Goal: Communication & Community: Ask a question

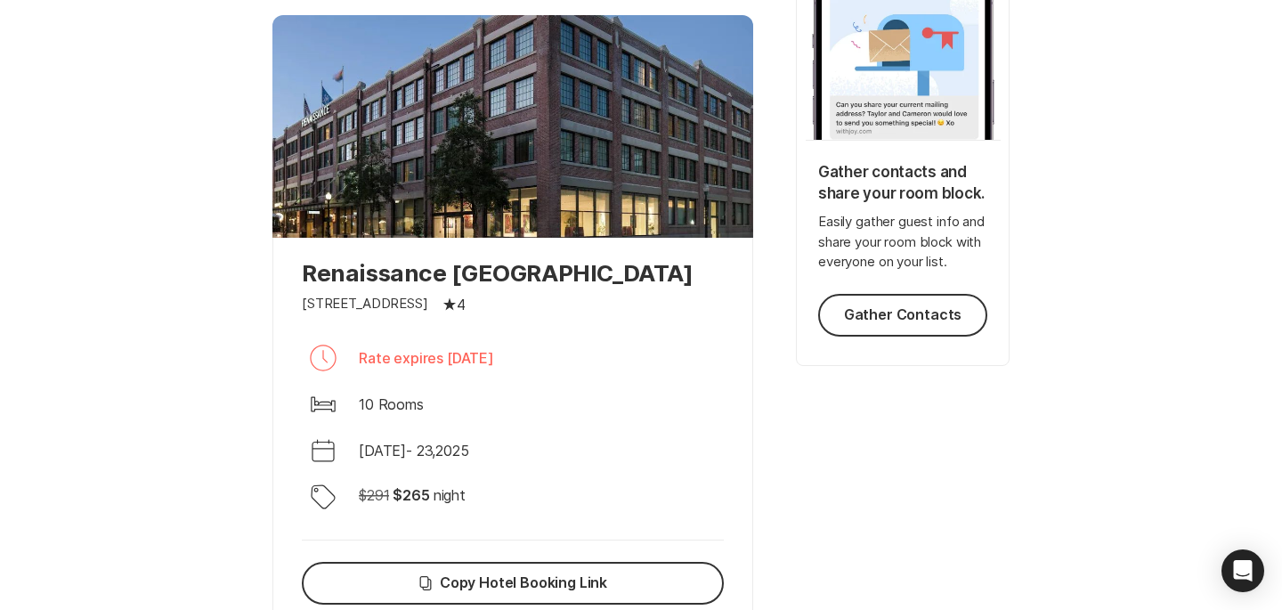
scroll to position [382, 0]
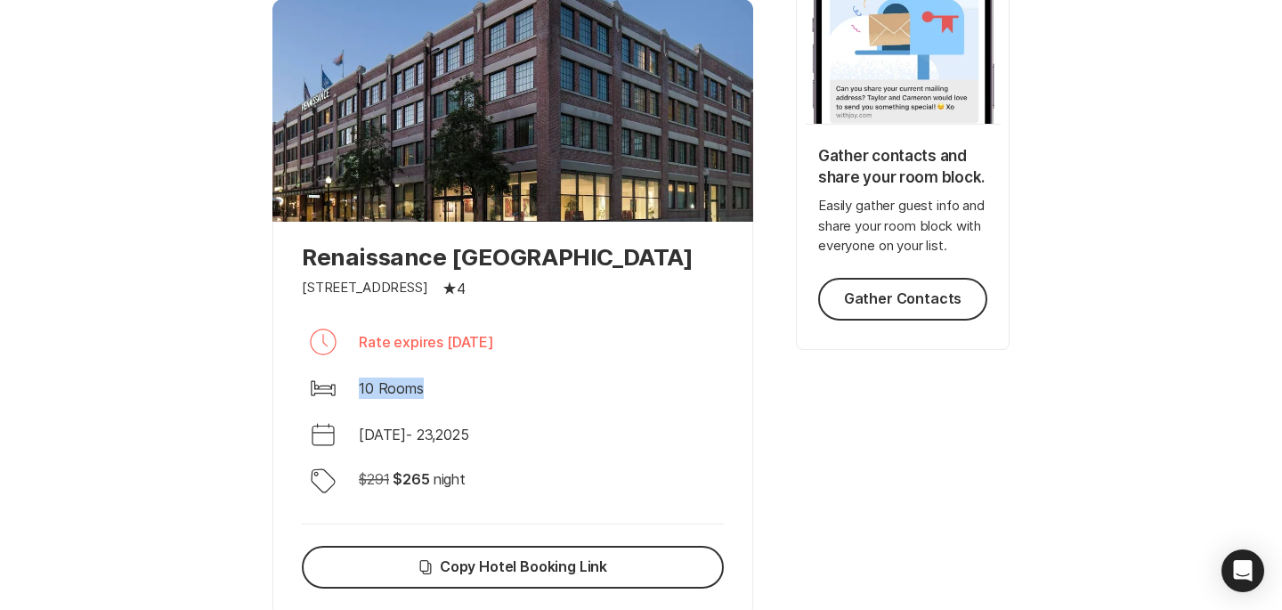
drag, startPoint x: 429, startPoint y: 413, endPoint x: 335, endPoint y: 416, distance: 94.4
click at [335, 410] on div "Bed 10 Rooms" at bounding box center [513, 388] width 422 height 43
click at [335, 396] on icon at bounding box center [323, 388] width 24 height 15
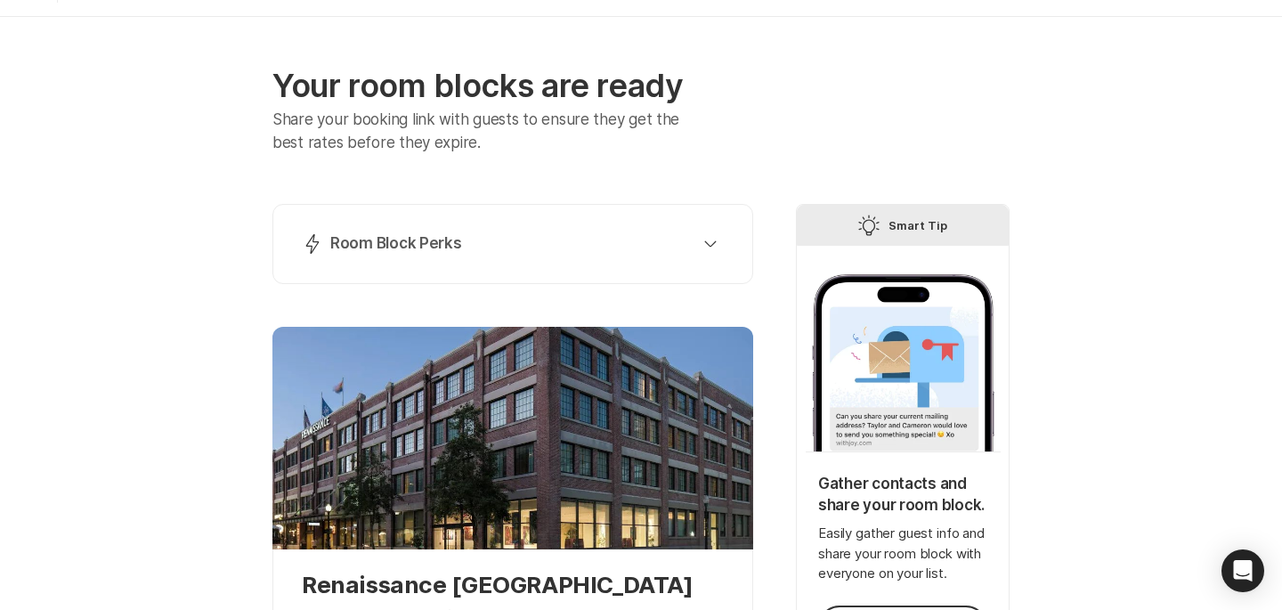
scroll to position [0, 0]
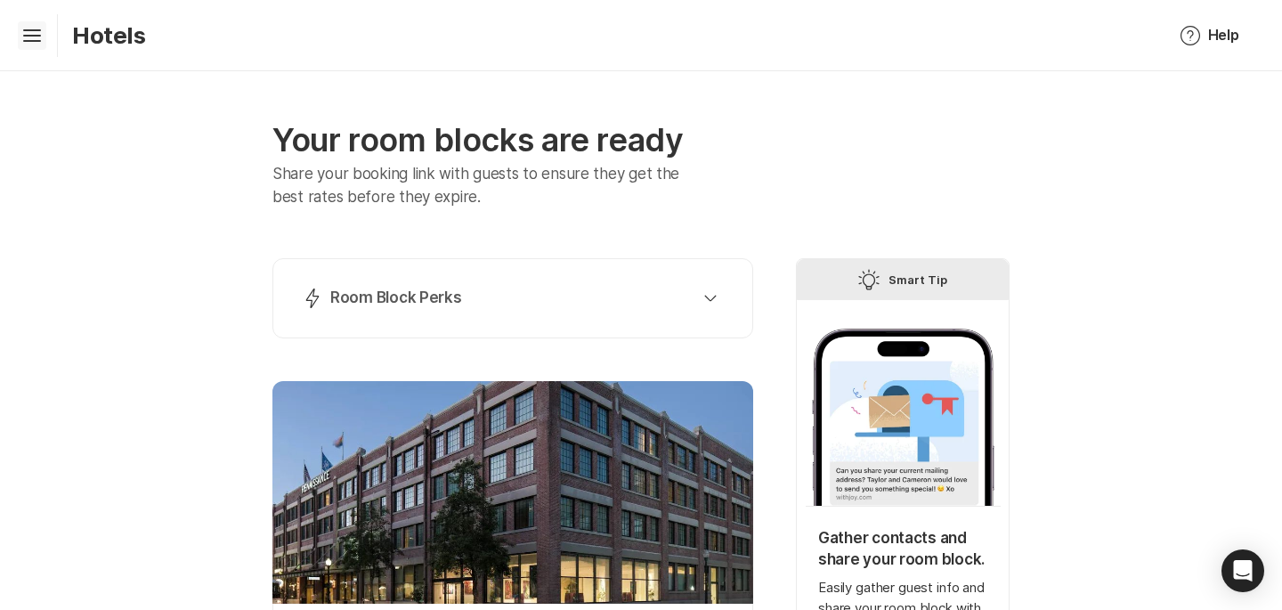
click at [39, 41] on icon "Hamburger" at bounding box center [32, 35] width 28 height 28
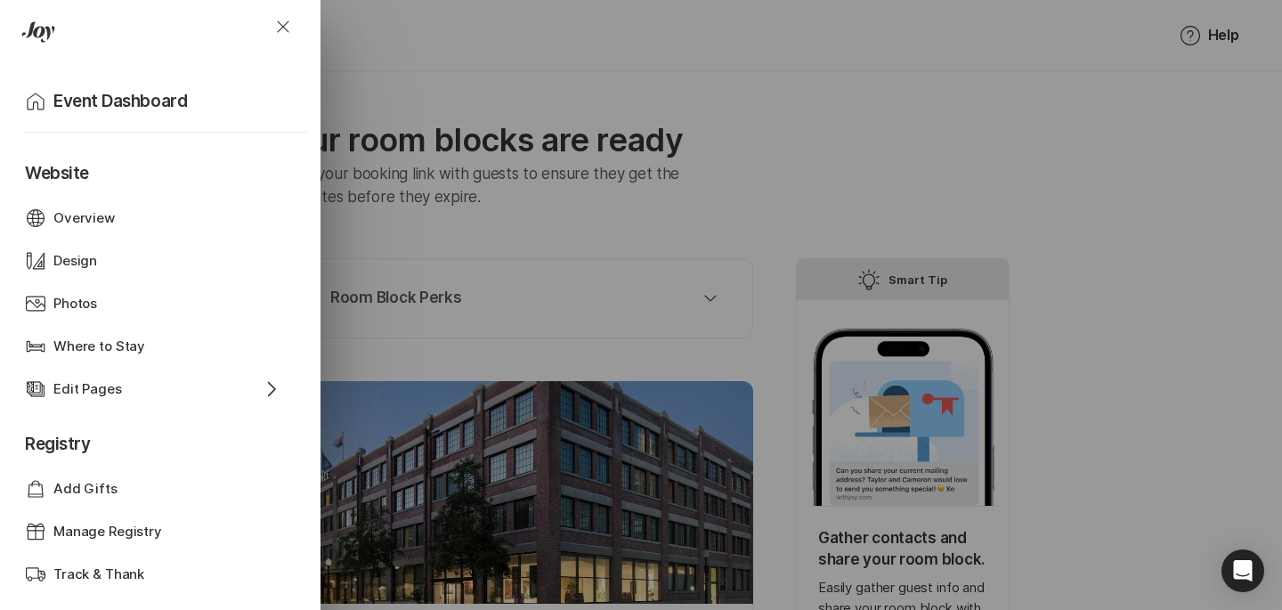
click at [394, 203] on div "Close Home Event Dashboard Website Web Globe Overview Design Design Photos Phot…" at bounding box center [641, 305] width 1282 height 610
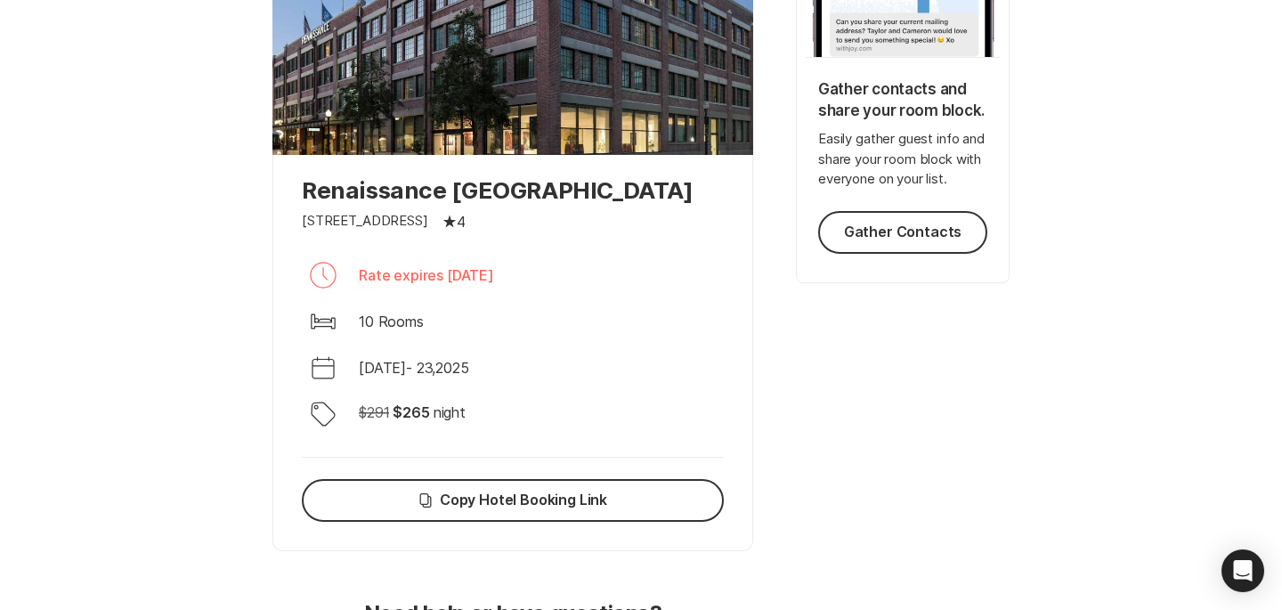
scroll to position [577, 0]
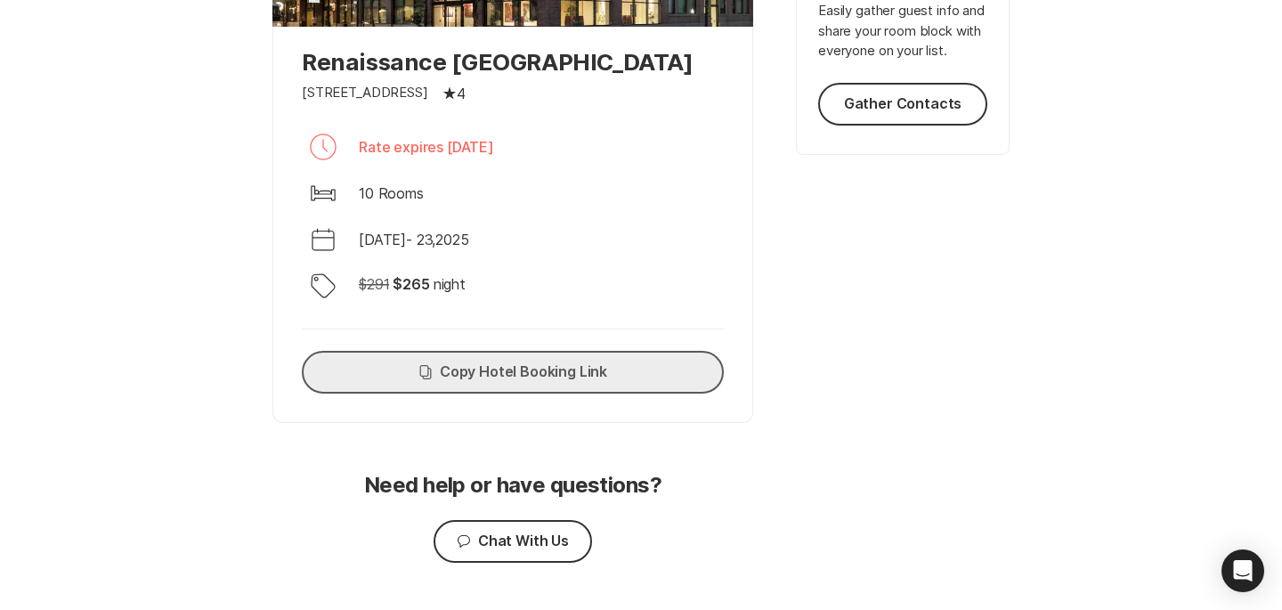
click at [456, 394] on button "Copy Copy Hotel Booking Link" at bounding box center [513, 372] width 422 height 43
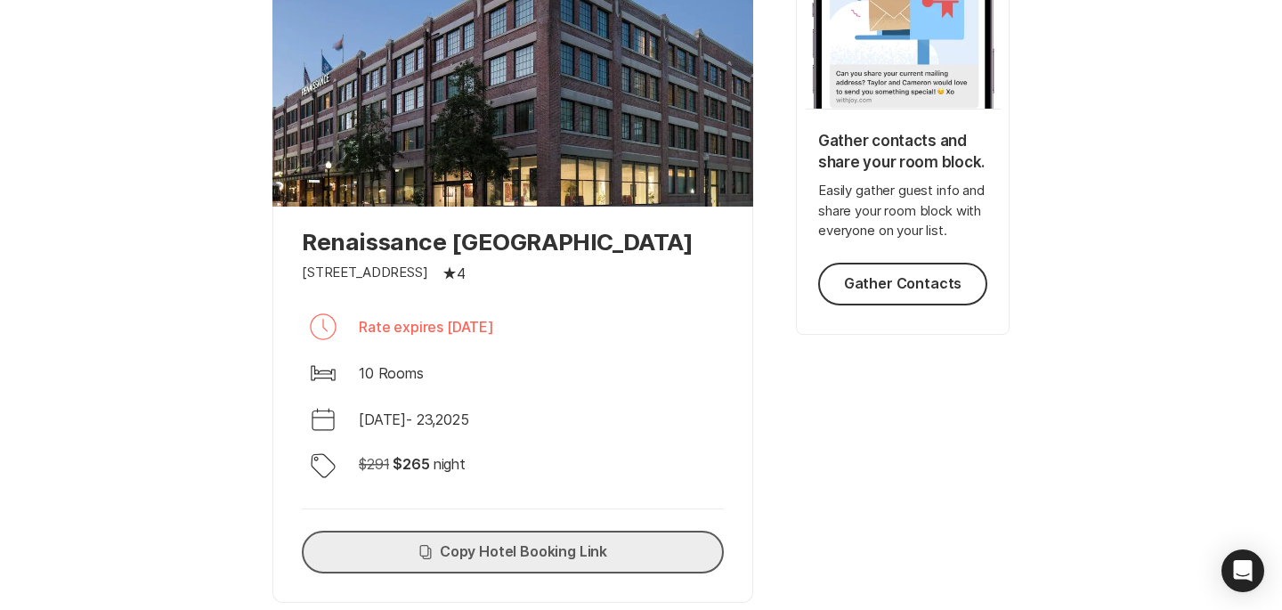
scroll to position [0, 0]
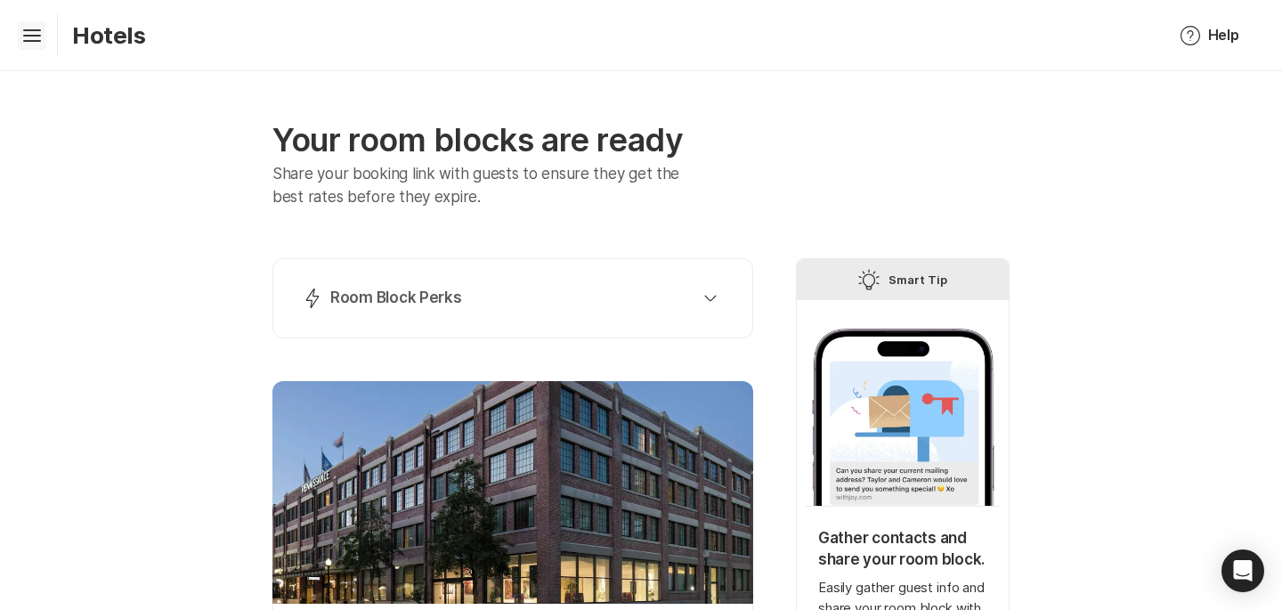
click at [19, 28] on icon "Hamburger" at bounding box center [32, 35] width 28 height 28
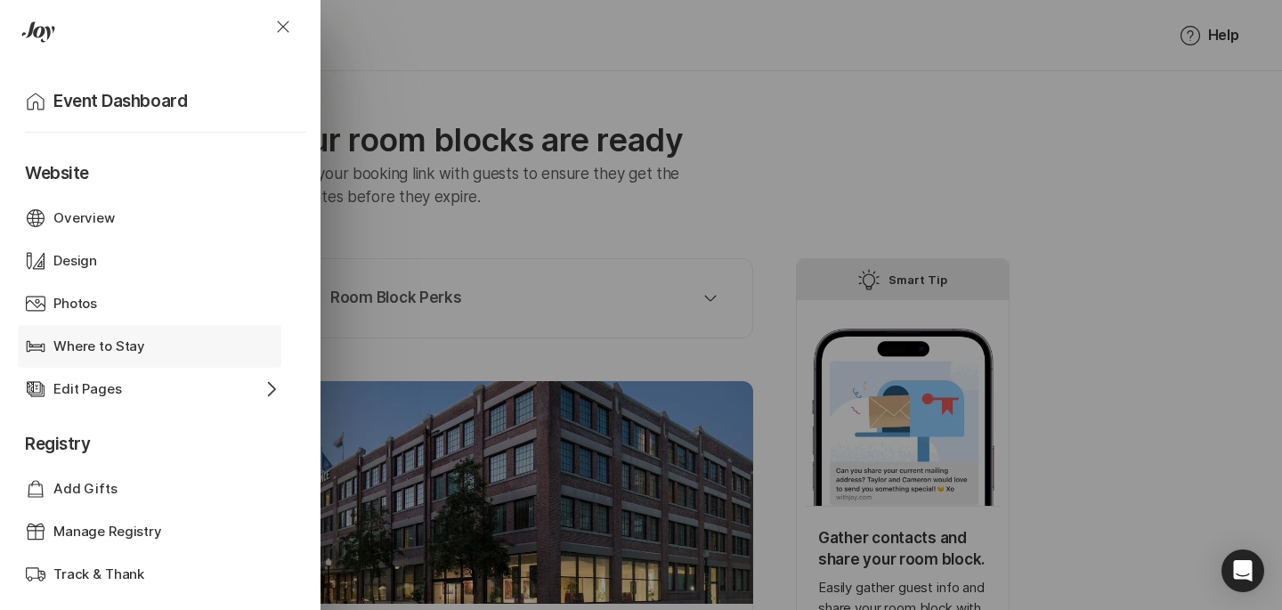
click at [170, 349] on div "Where to Stay" at bounding box center [149, 347] width 192 height 20
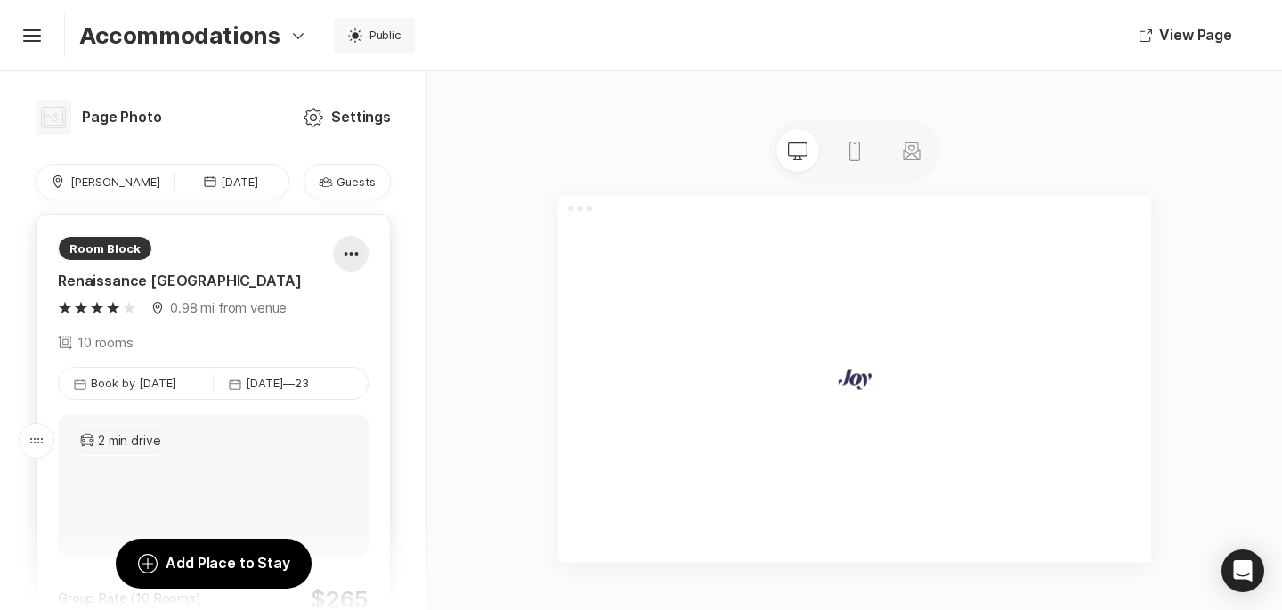
click at [339, 248] on div at bounding box center [351, 254] width 34 height 36
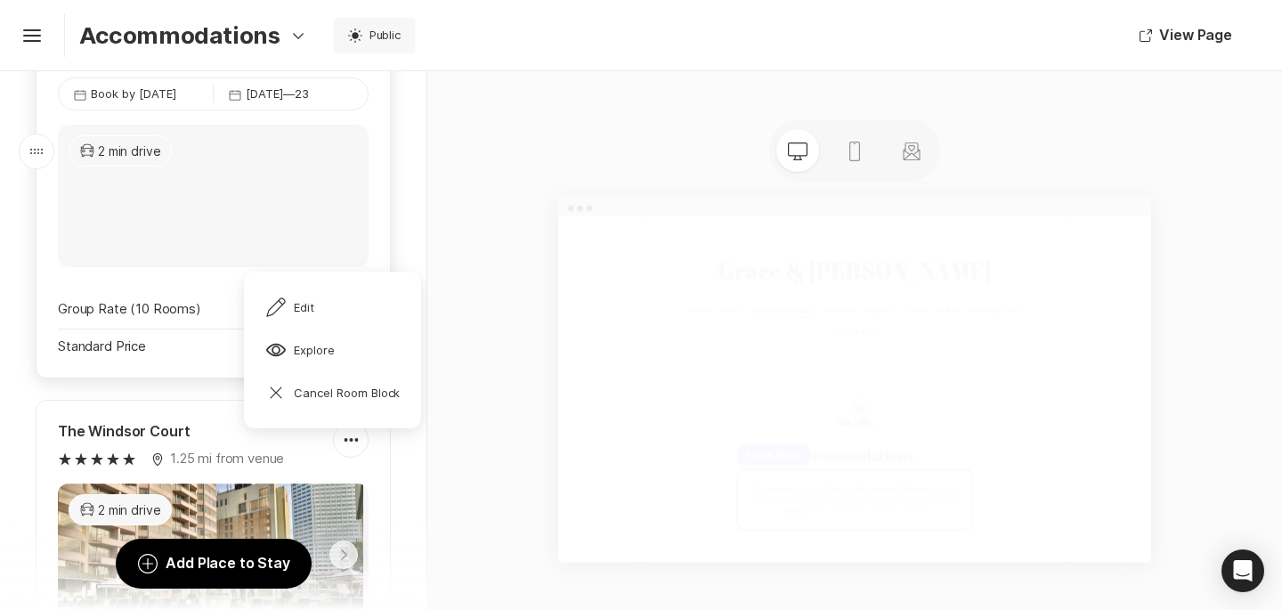
scroll to position [354, 0]
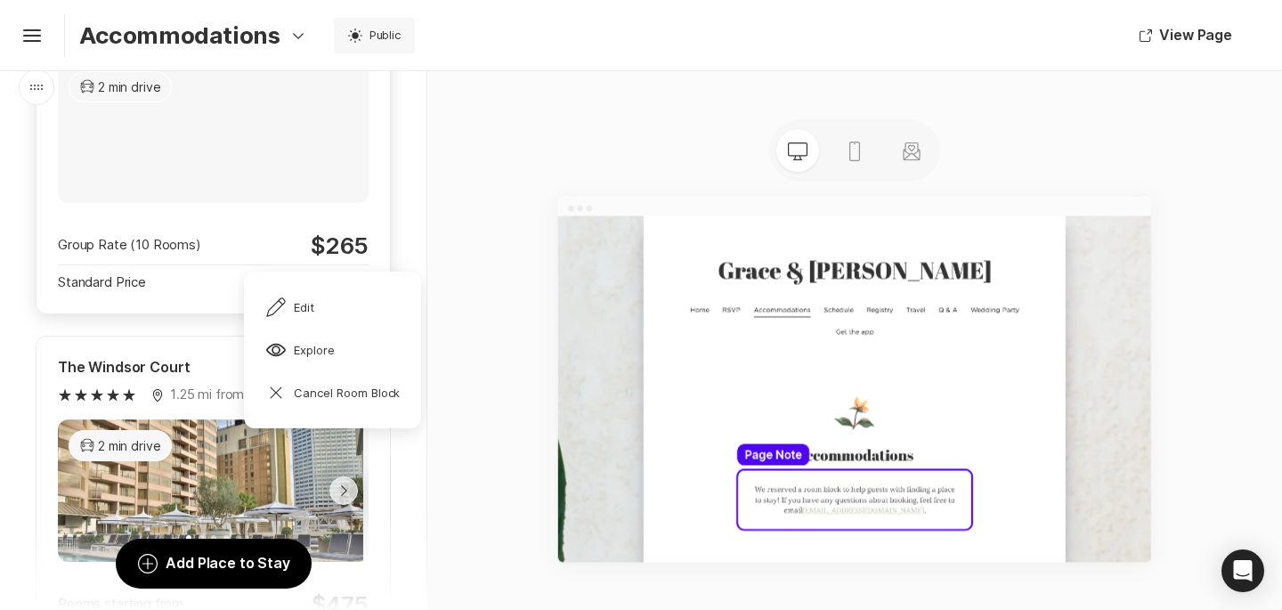
click at [167, 281] on div "Group Rate (10 Rooms) $ 265 Standard Price $ 291" at bounding box center [213, 262] width 311 height 61
type textarea "x"
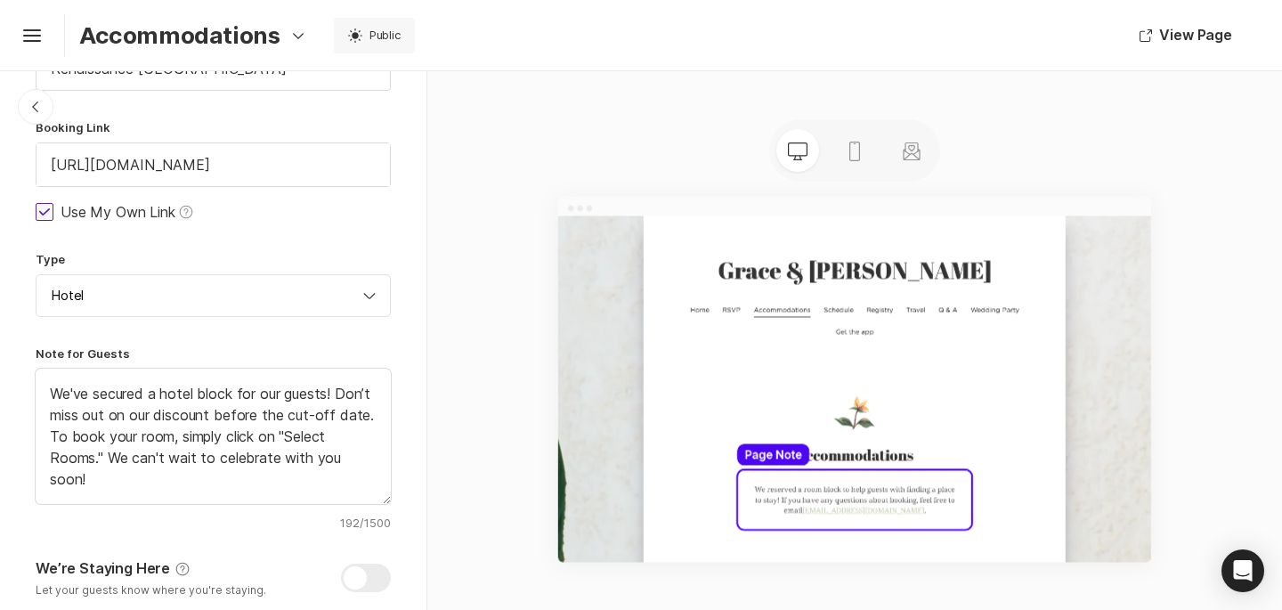
scroll to position [0, 0]
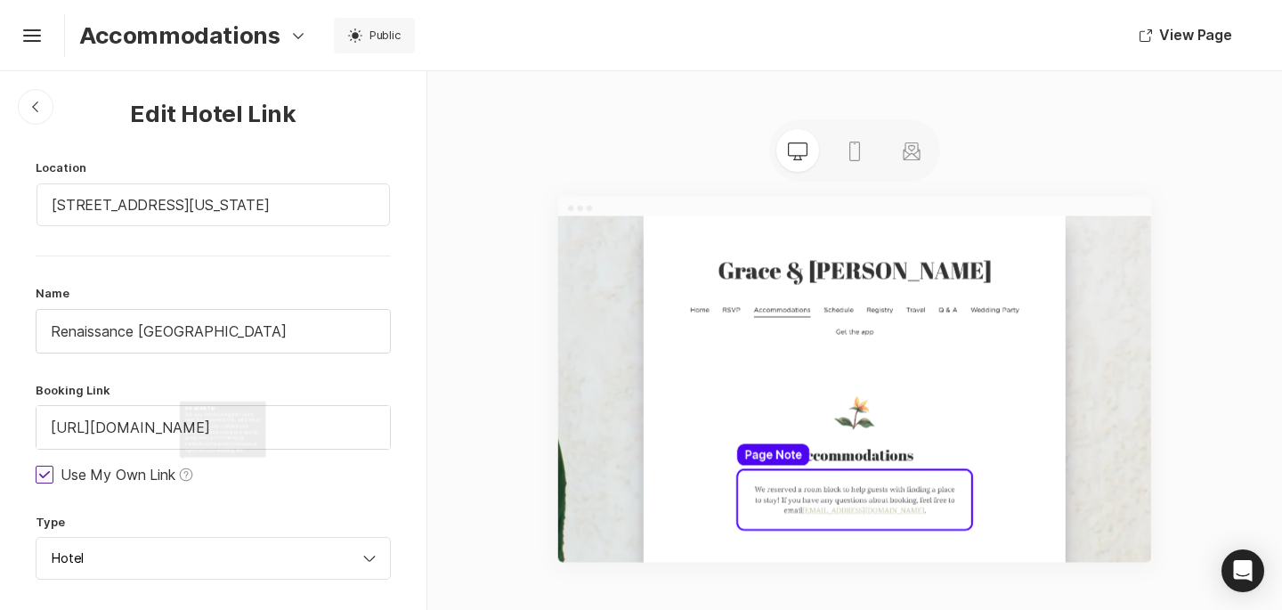
click at [48, 471] on icon at bounding box center [44, 474] width 11 height 7
click at [36, 474] on input "Use My Own Link Help Hotel Link Tip Got your own booking link? Use it here! If …" at bounding box center [35, 474] width 1 height 1
checkbox input "false"
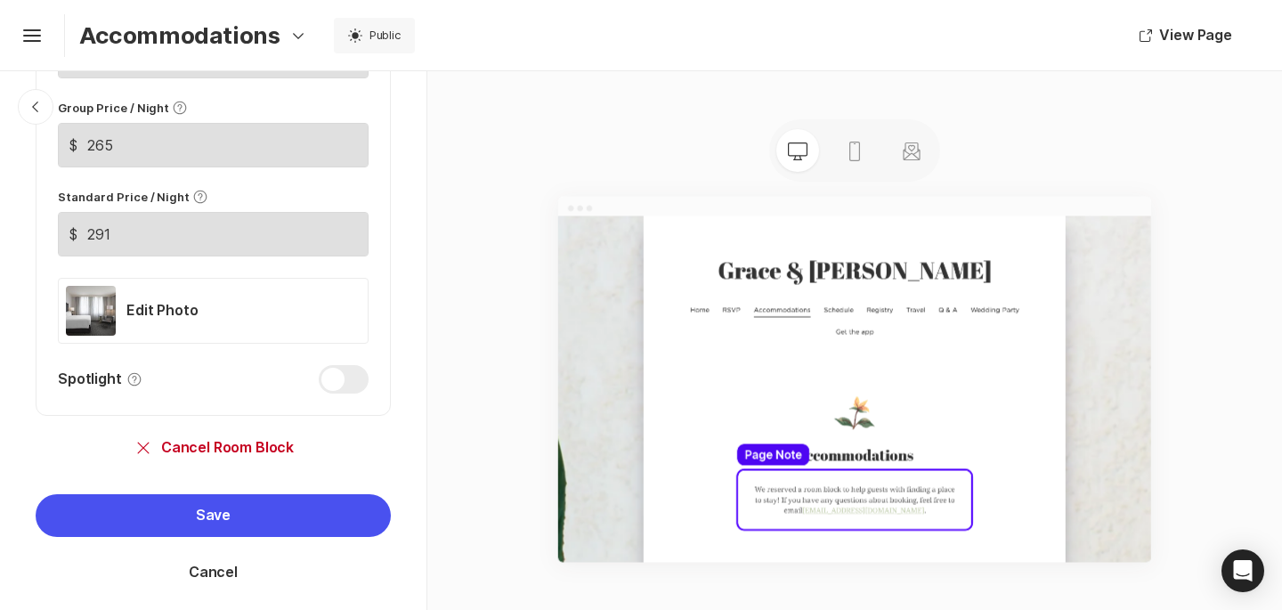
scroll to position [1261, 0]
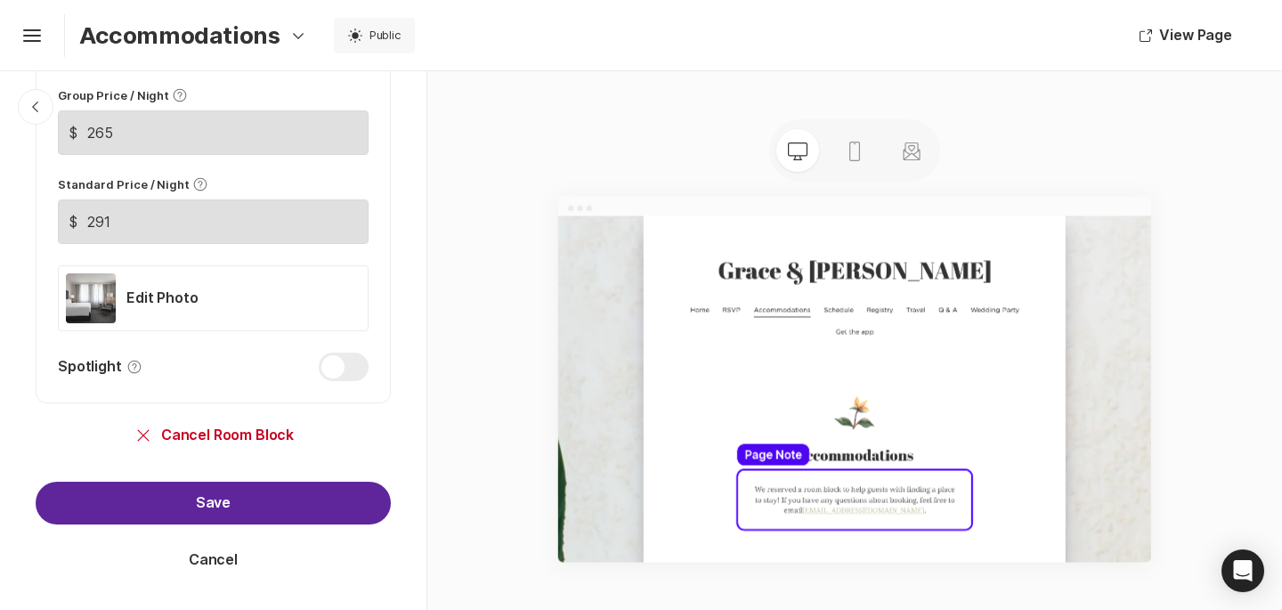
click at [289, 520] on button "Save" at bounding box center [213, 503] width 355 height 43
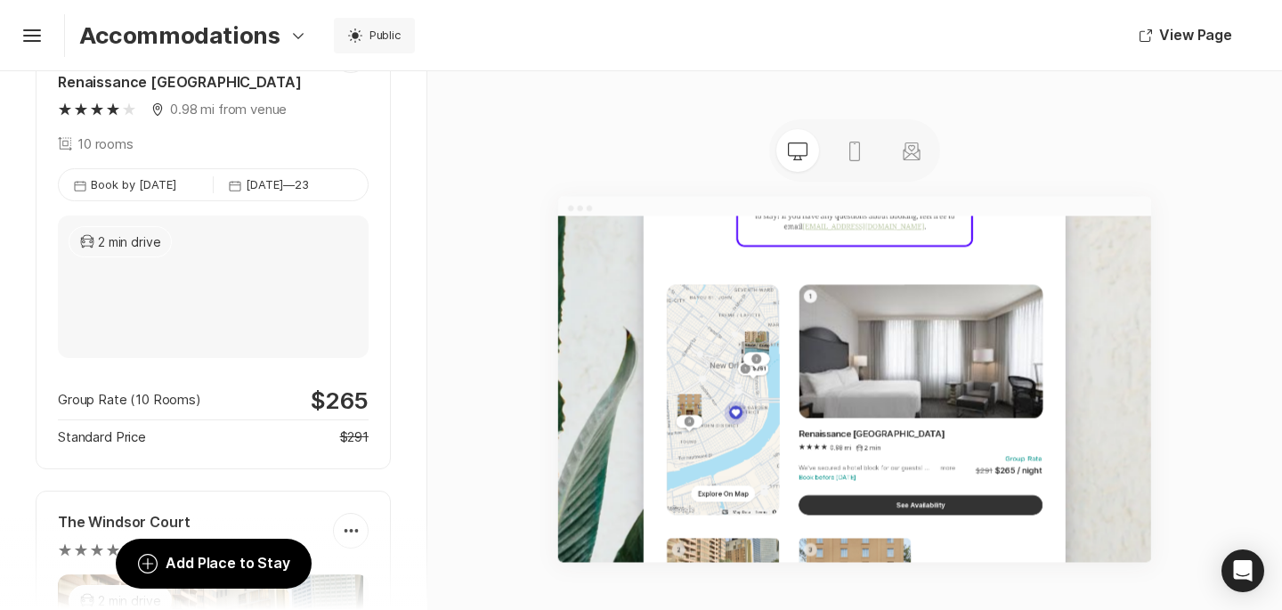
scroll to position [615, 0]
click at [32, 37] on icon "Hamburger" at bounding box center [32, 35] width 28 height 28
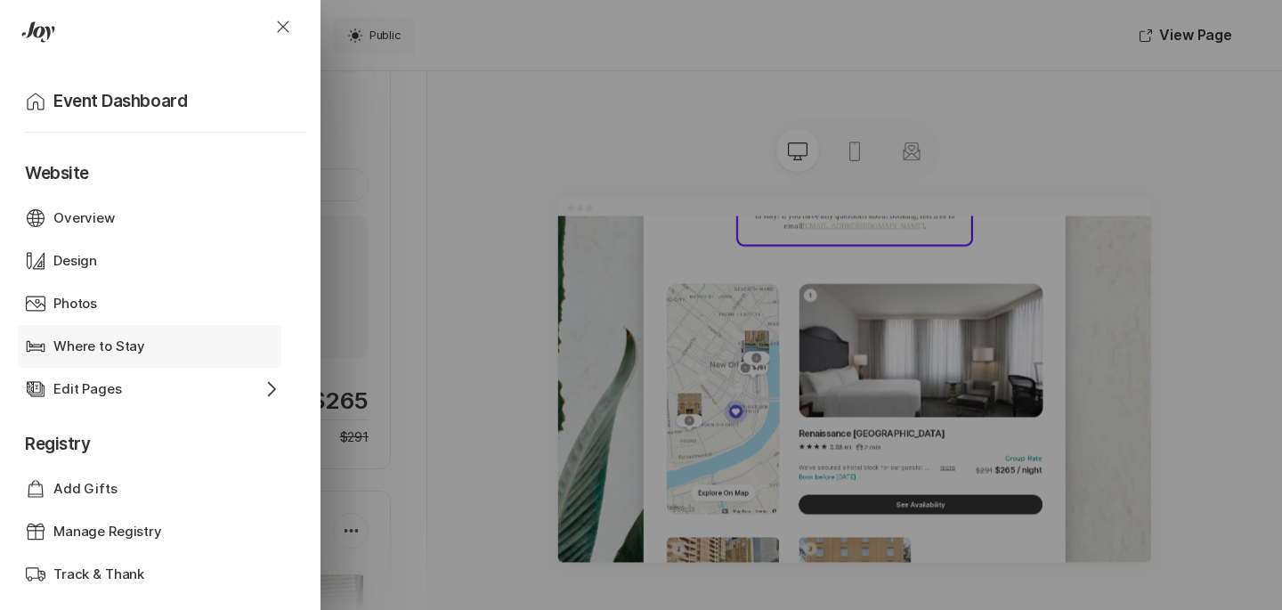
click at [157, 337] on div "Where to Stay" at bounding box center [149, 347] width 192 height 20
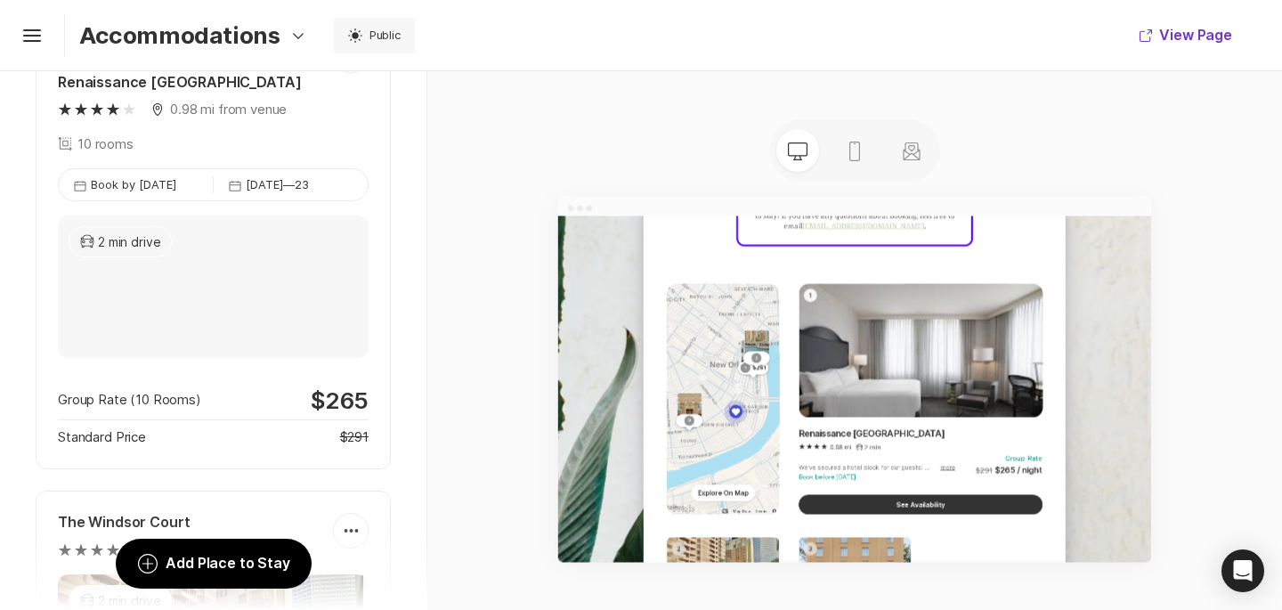
click at [1186, 28] on button "View Page" at bounding box center [1186, 35] width 135 height 43
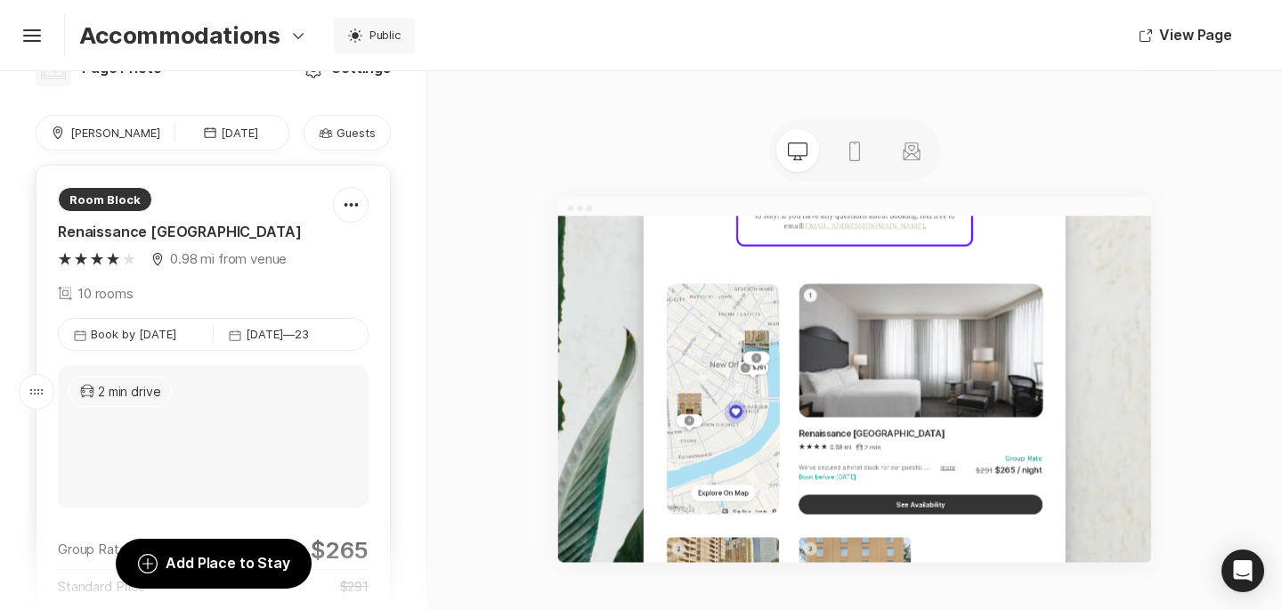
scroll to position [0, 0]
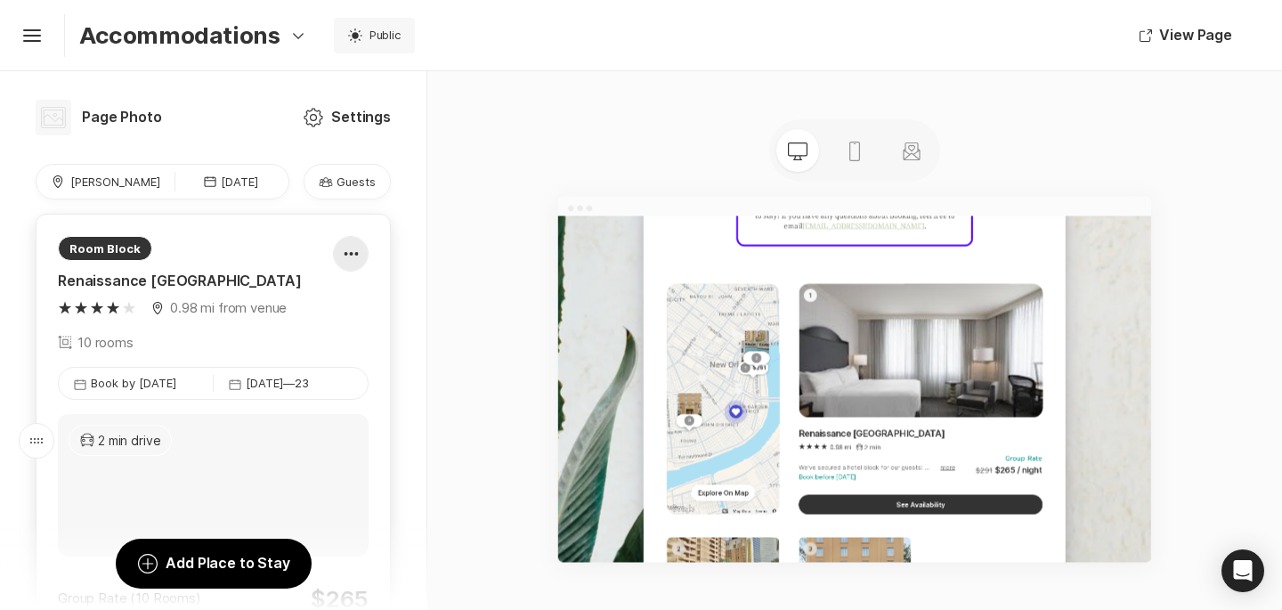
click at [351, 252] on icon at bounding box center [351, 254] width 14 height 4
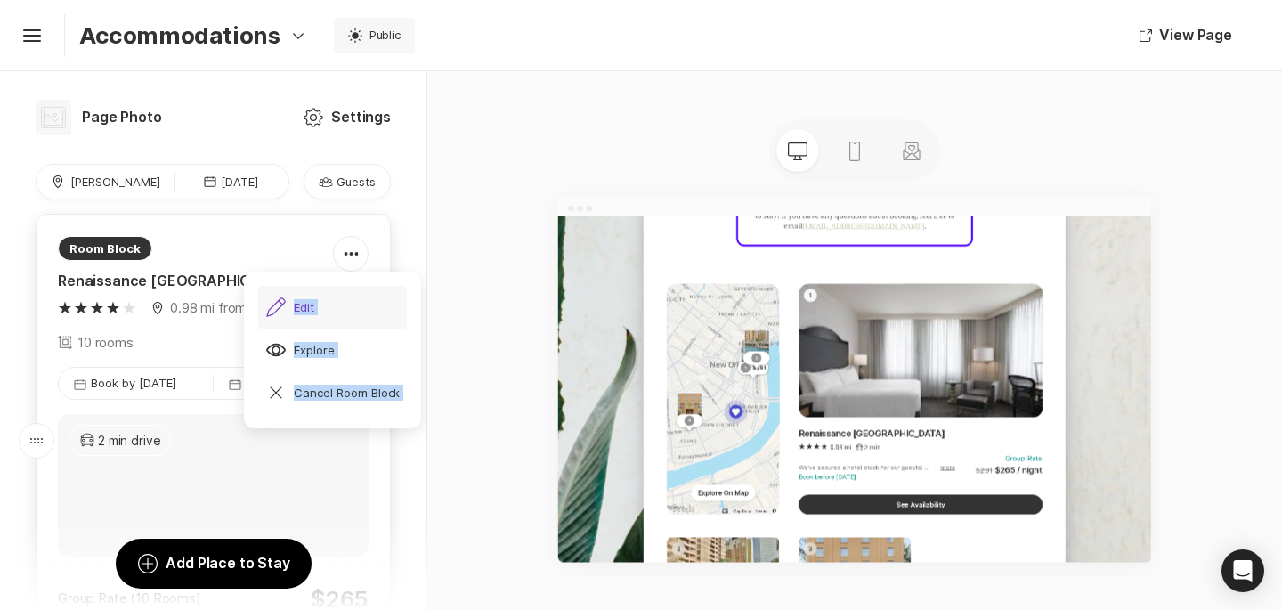
click at [308, 306] on div "Pencil Edit" at bounding box center [289, 307] width 49 height 21
type textarea "x"
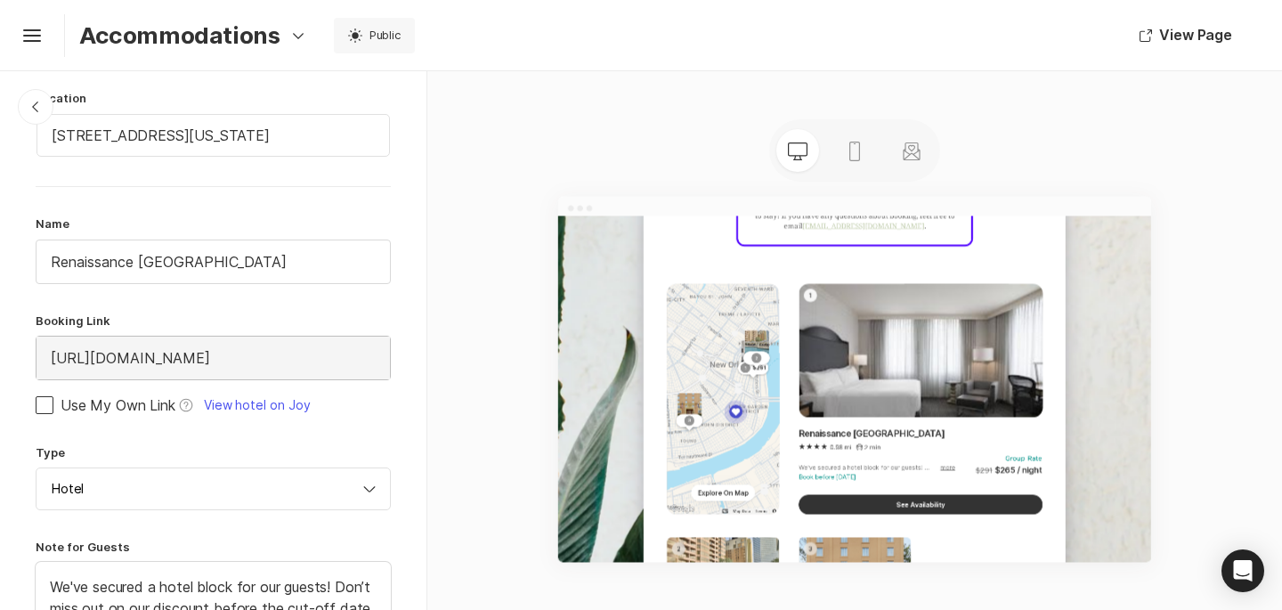
scroll to position [72, 0]
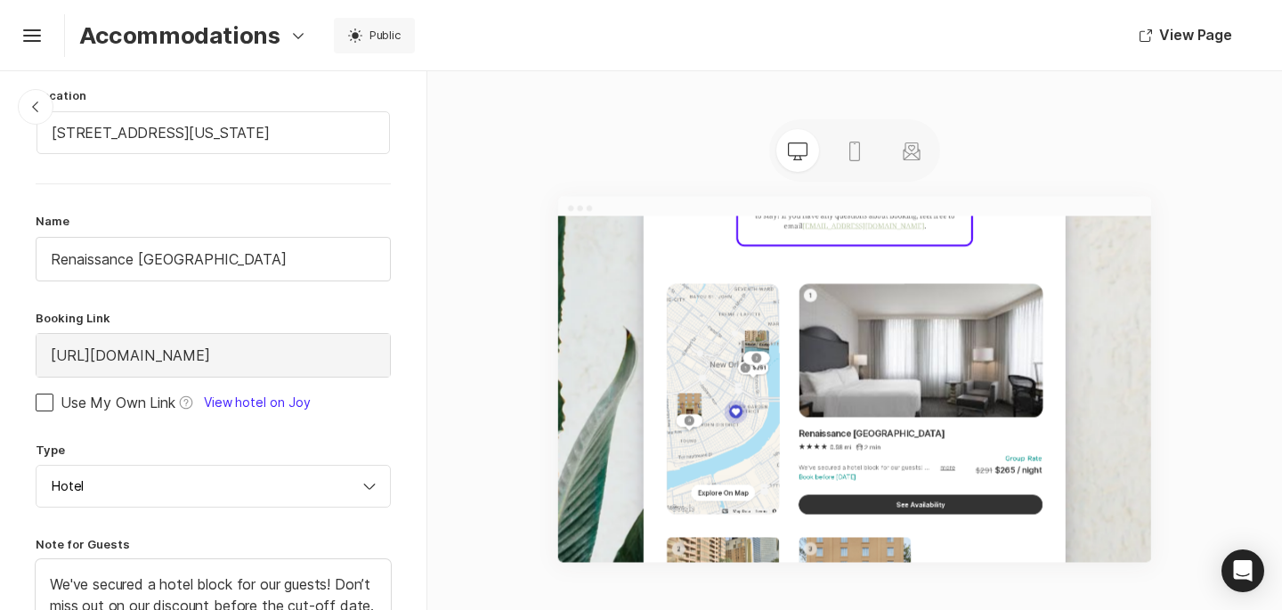
click at [268, 406] on link "View hotel on Joy" at bounding box center [254, 403] width 114 height 18
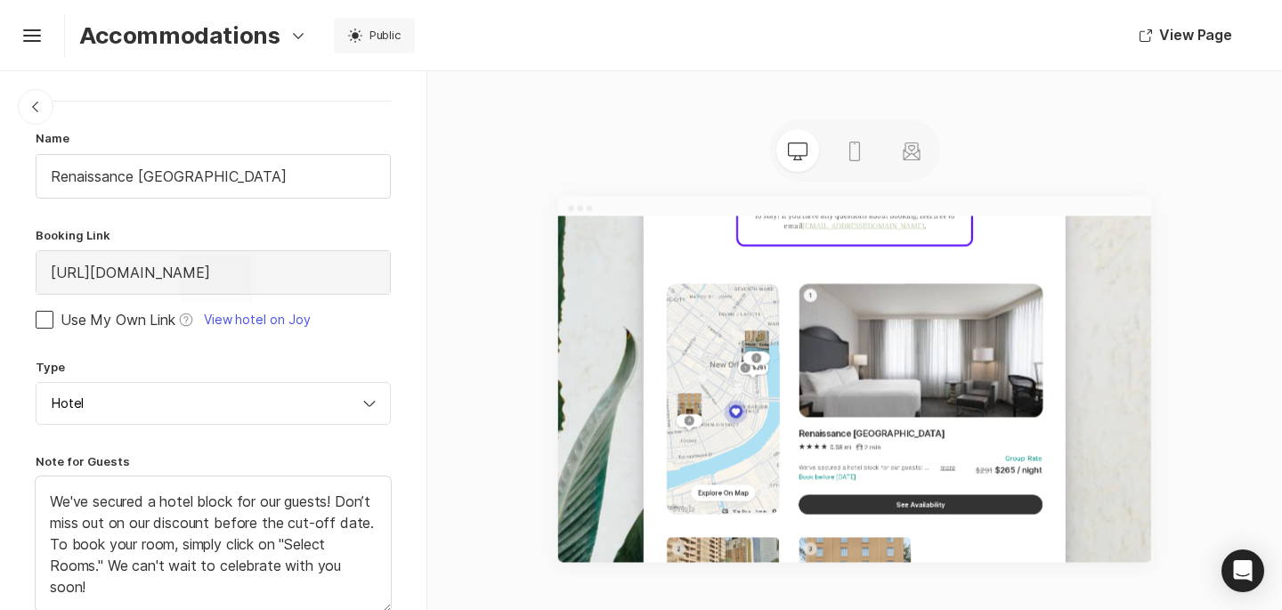
scroll to position [175, 0]
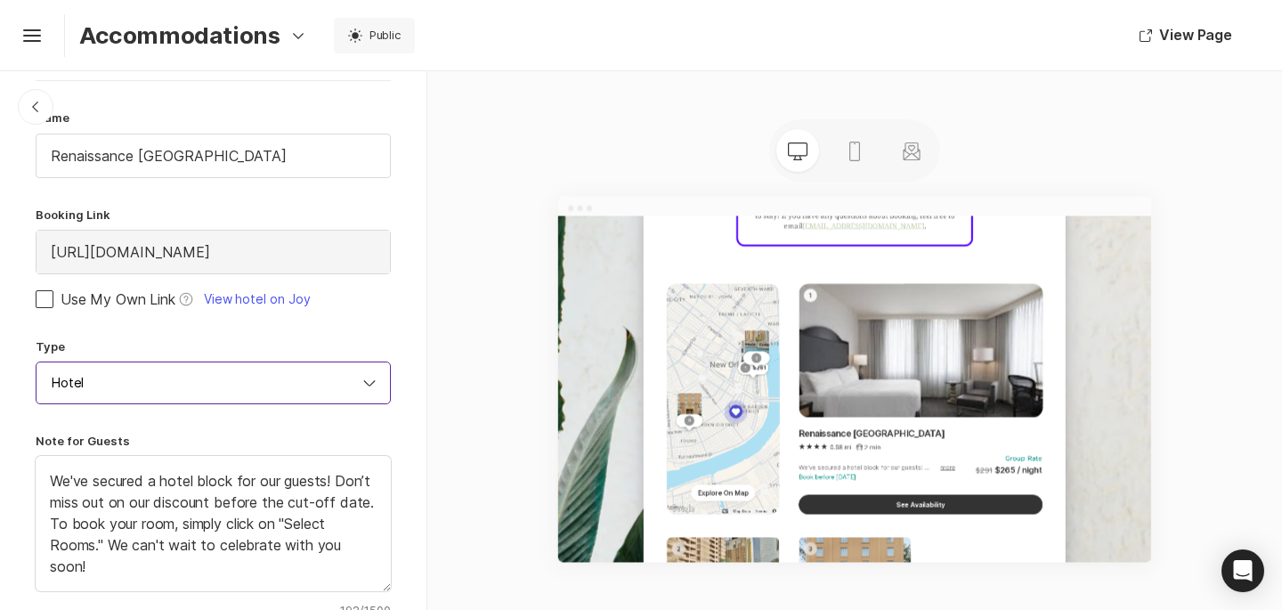
click at [267, 384] on input "Hotel" at bounding box center [213, 383] width 355 height 43
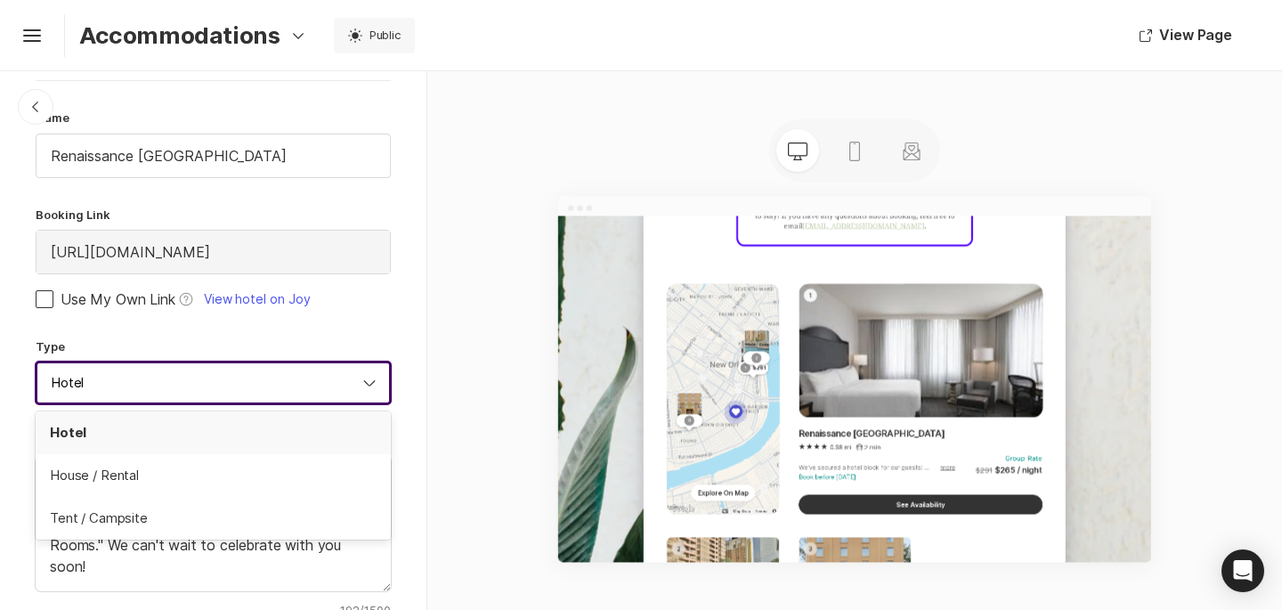
click at [362, 339] on label "Type" at bounding box center [213, 346] width 355 height 16
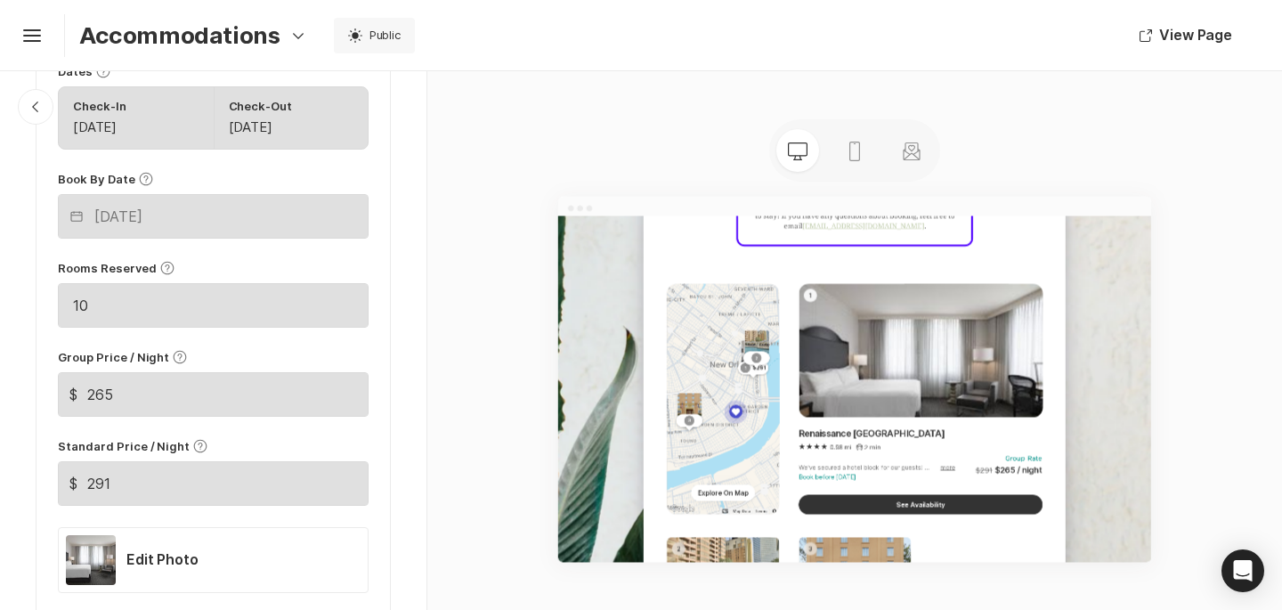
scroll to position [823, 0]
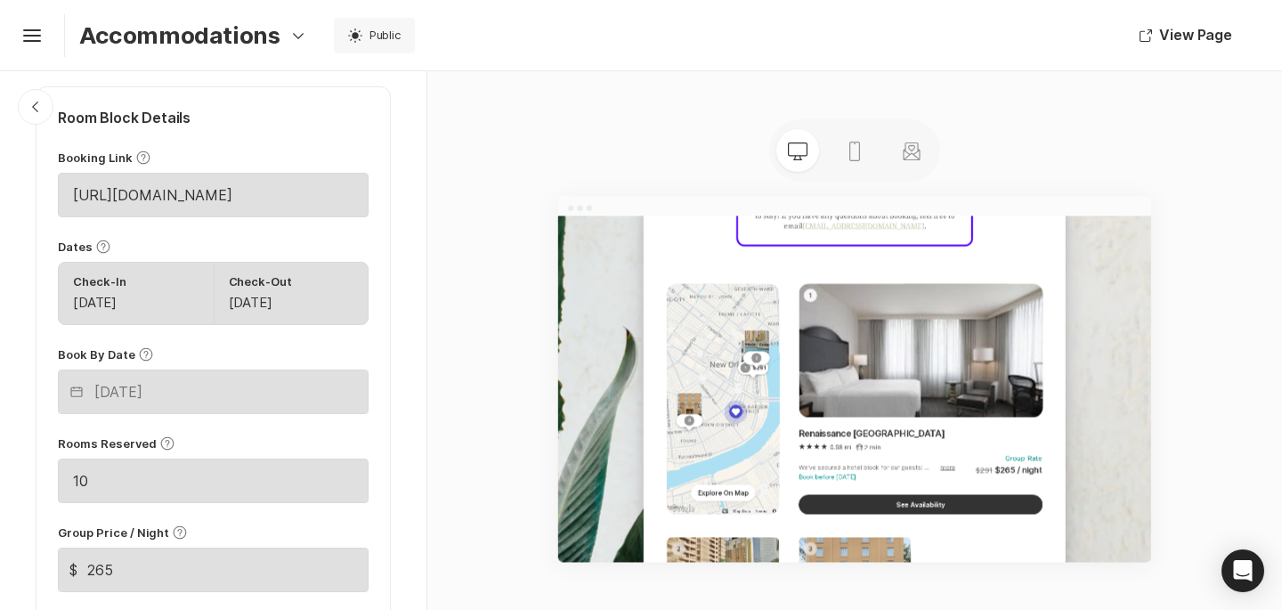
click at [138, 160] on icon "Help" at bounding box center [143, 158] width 14 height 14
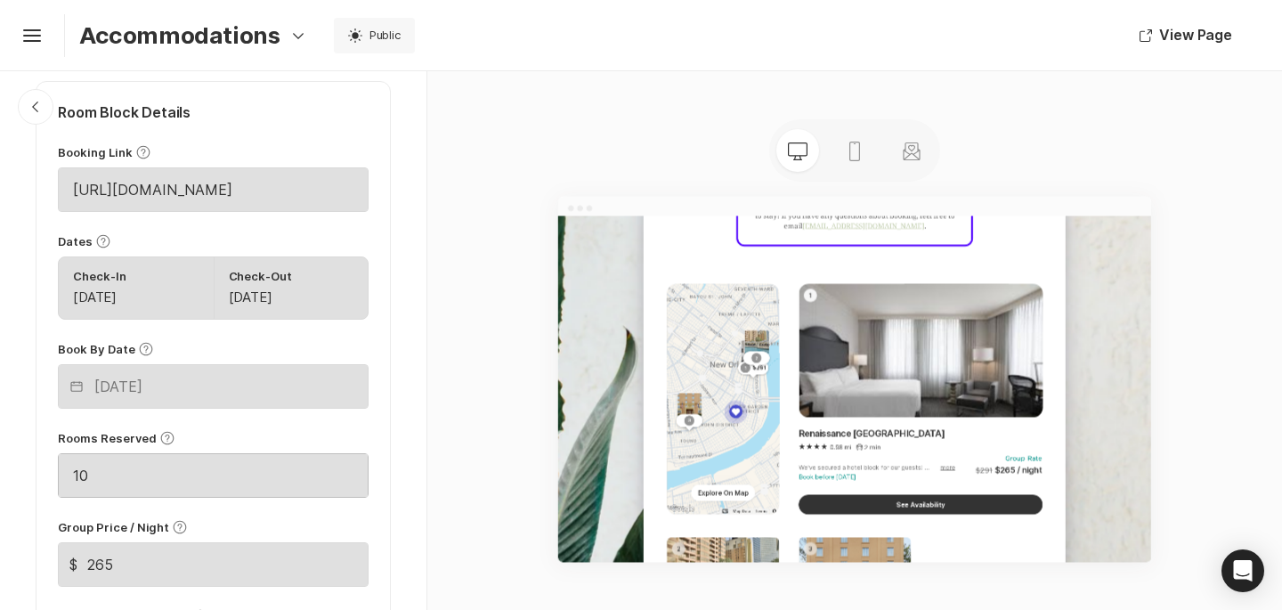
scroll to position [738, 0]
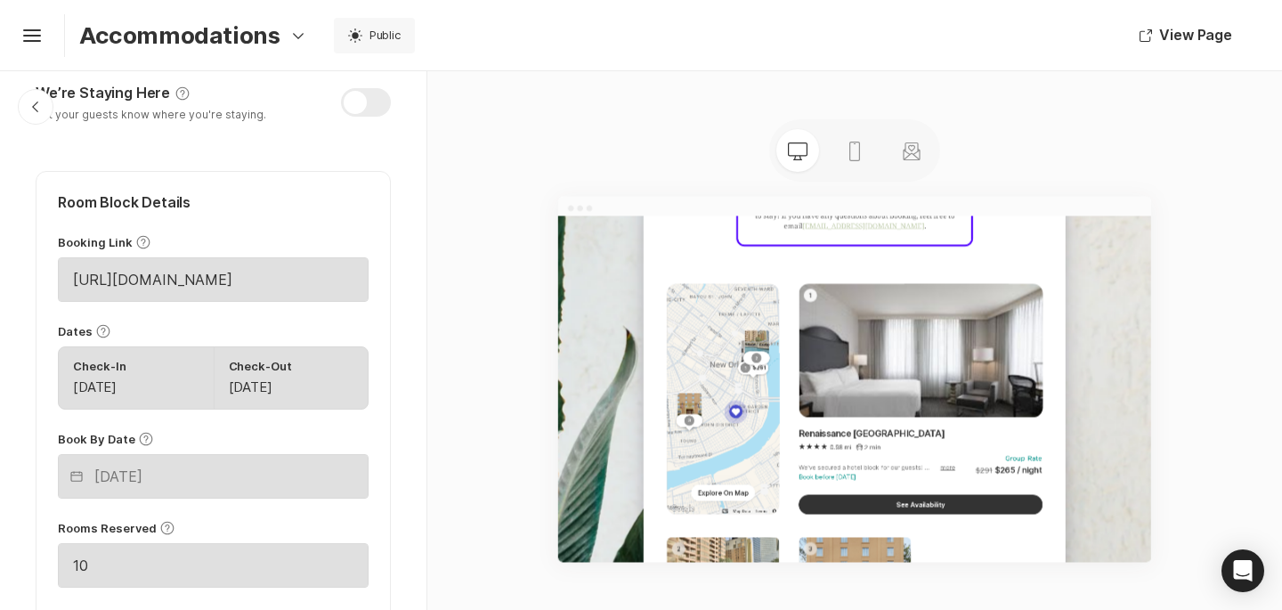
click at [141, 244] on icon "Help" at bounding box center [143, 242] width 14 height 14
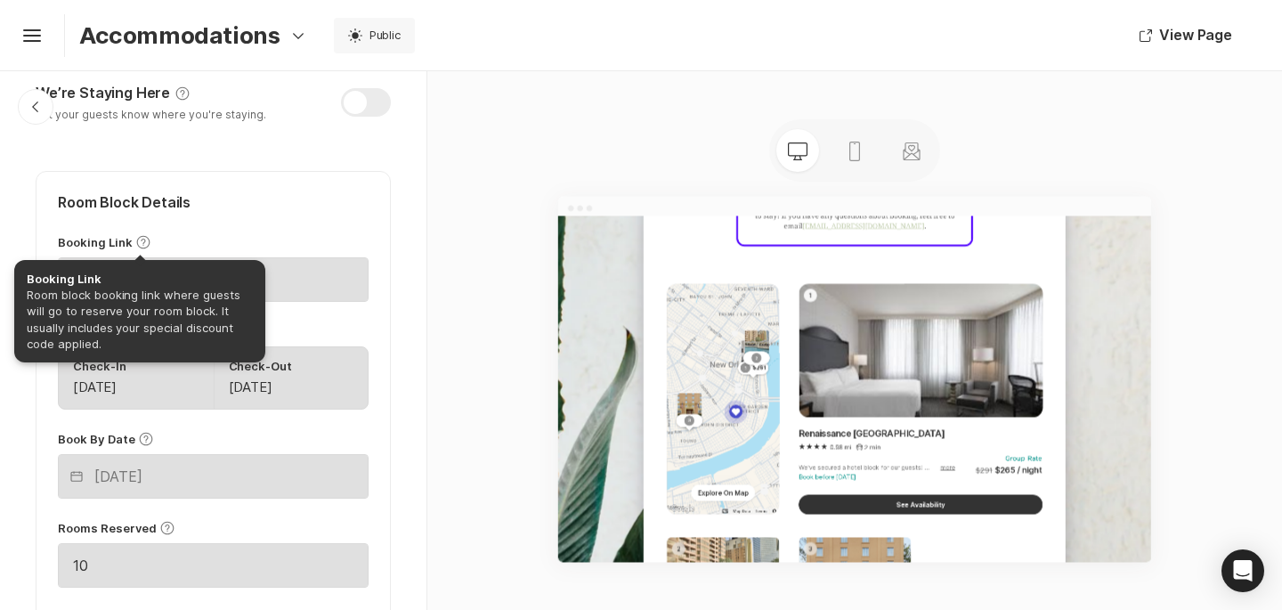
click at [154, 311] on div "Room block booking link where guests will go to reserve your room block. It usu…" at bounding box center [141, 319] width 228 height 65
click at [289, 197] on p "Room Block Details" at bounding box center [213, 203] width 311 height 20
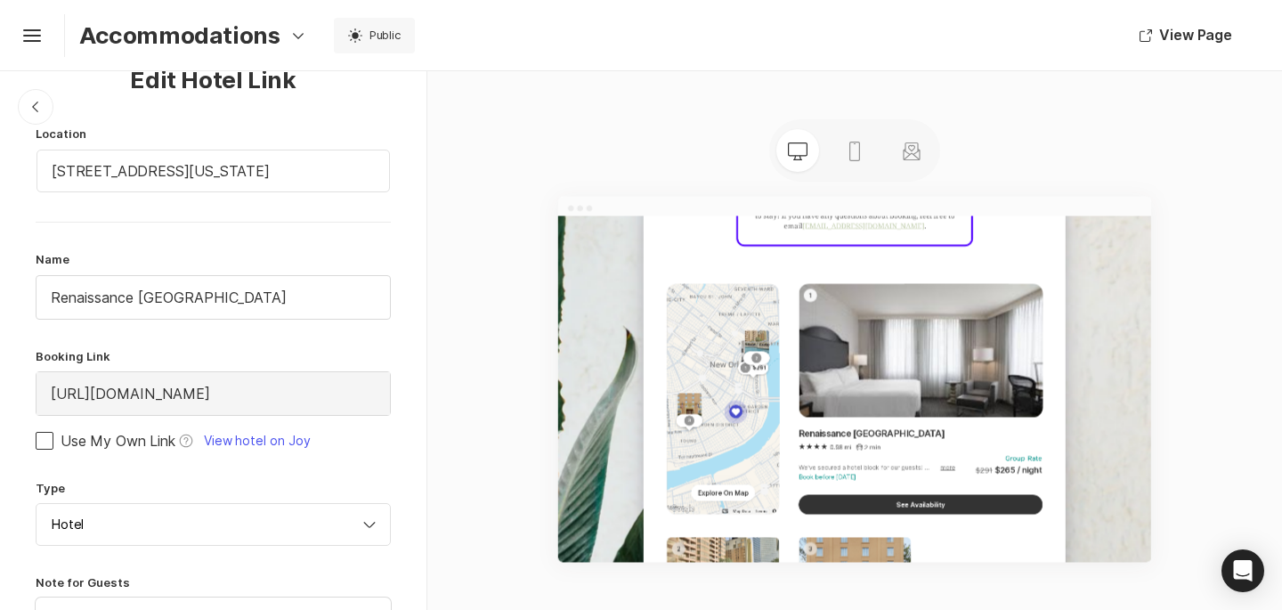
scroll to position [0, 0]
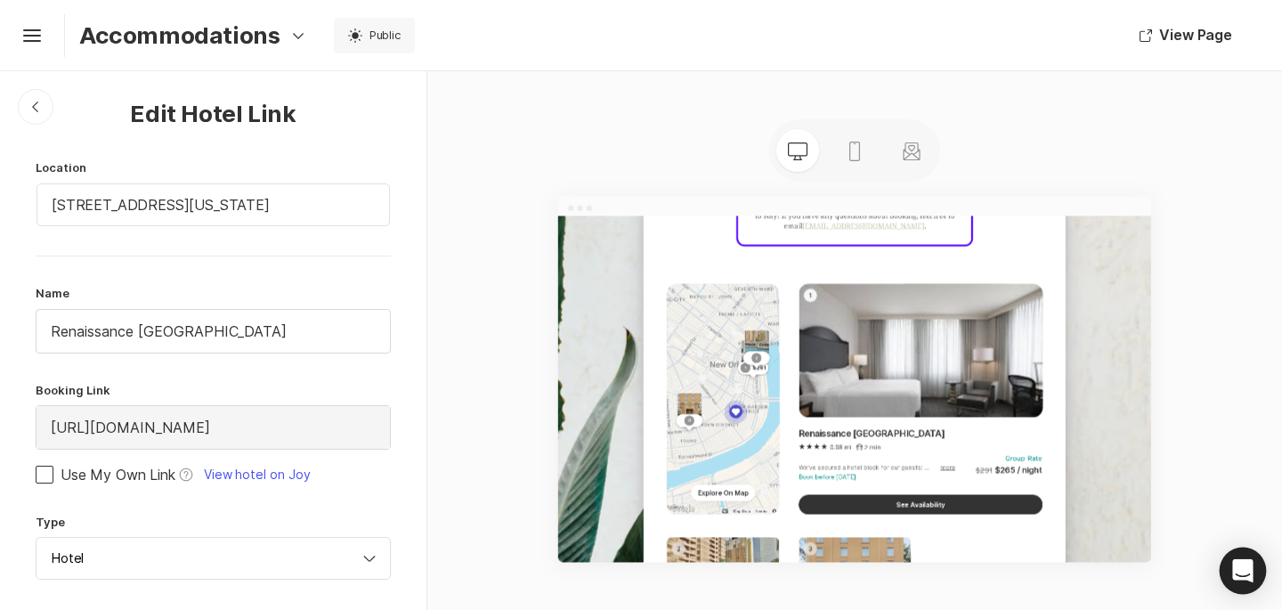
click at [1238, 574] on icon "Open Intercom Messenger" at bounding box center [1243, 570] width 23 height 23
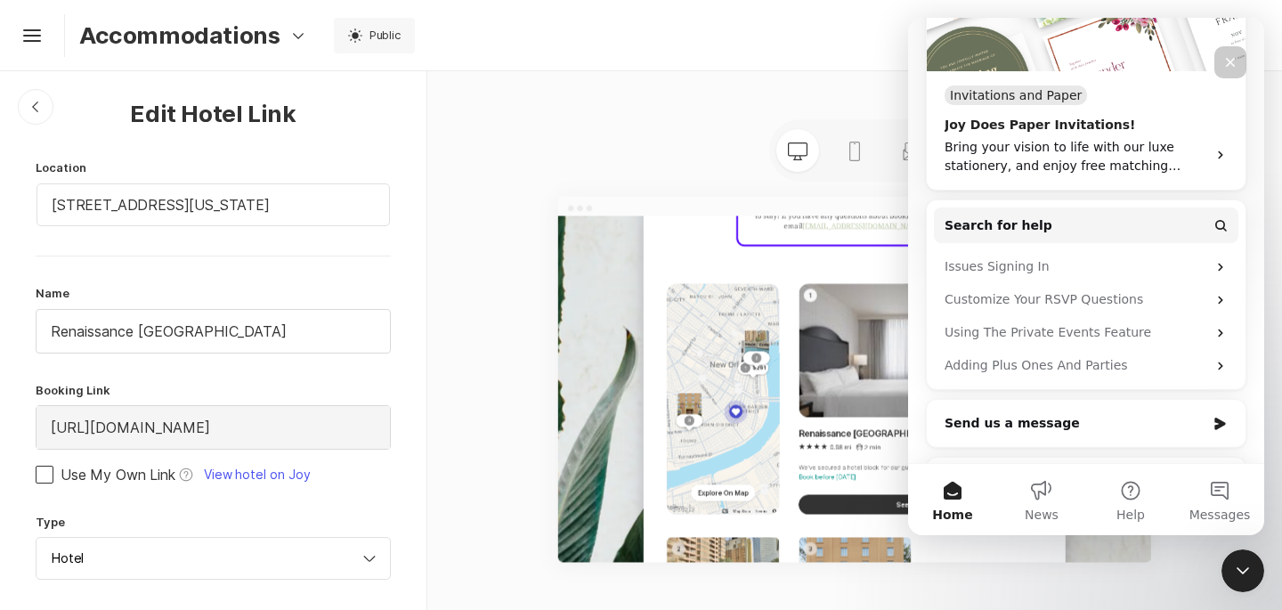
scroll to position [366, 0]
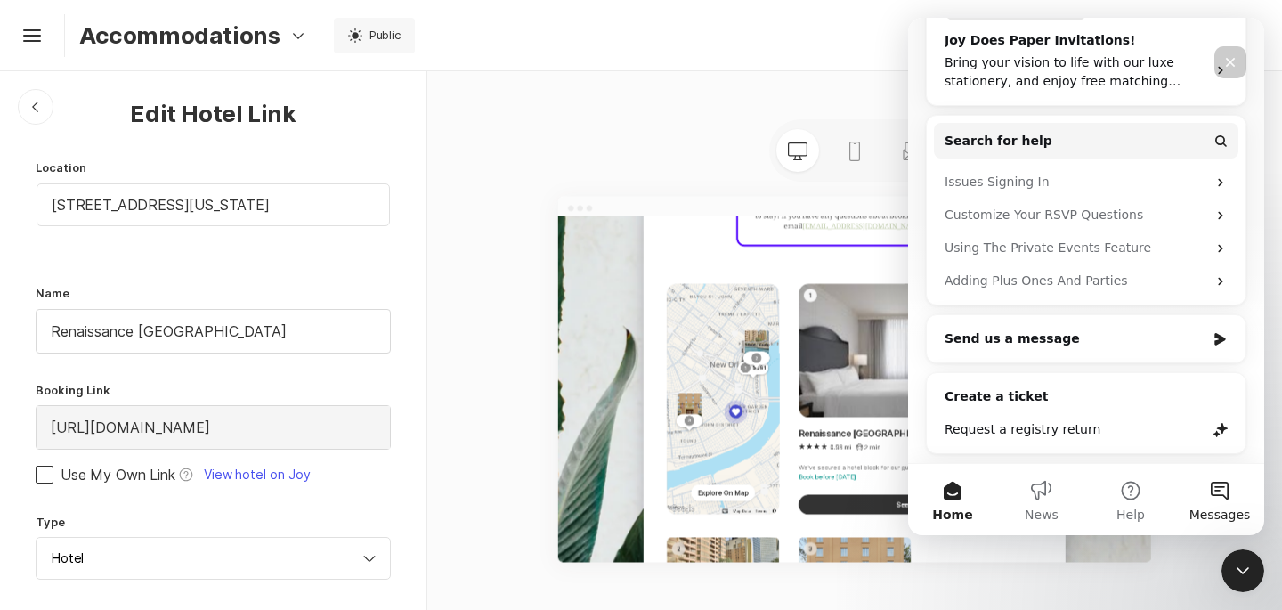
click at [1211, 490] on button "Messages" at bounding box center [1220, 499] width 89 height 71
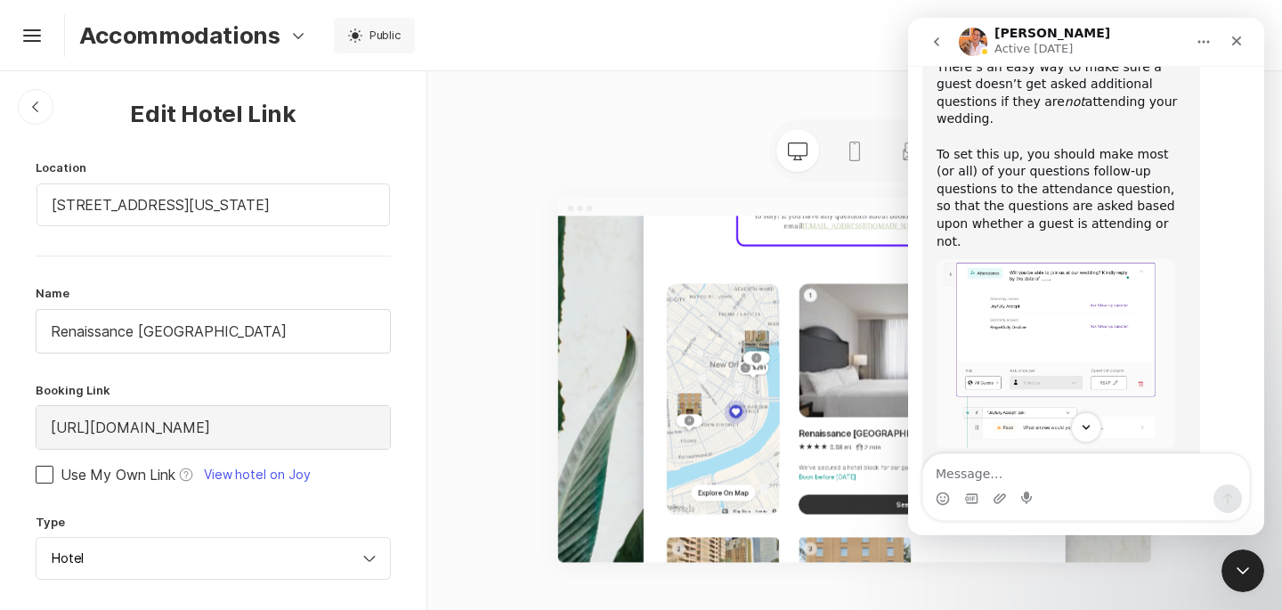
scroll to position [134, 0]
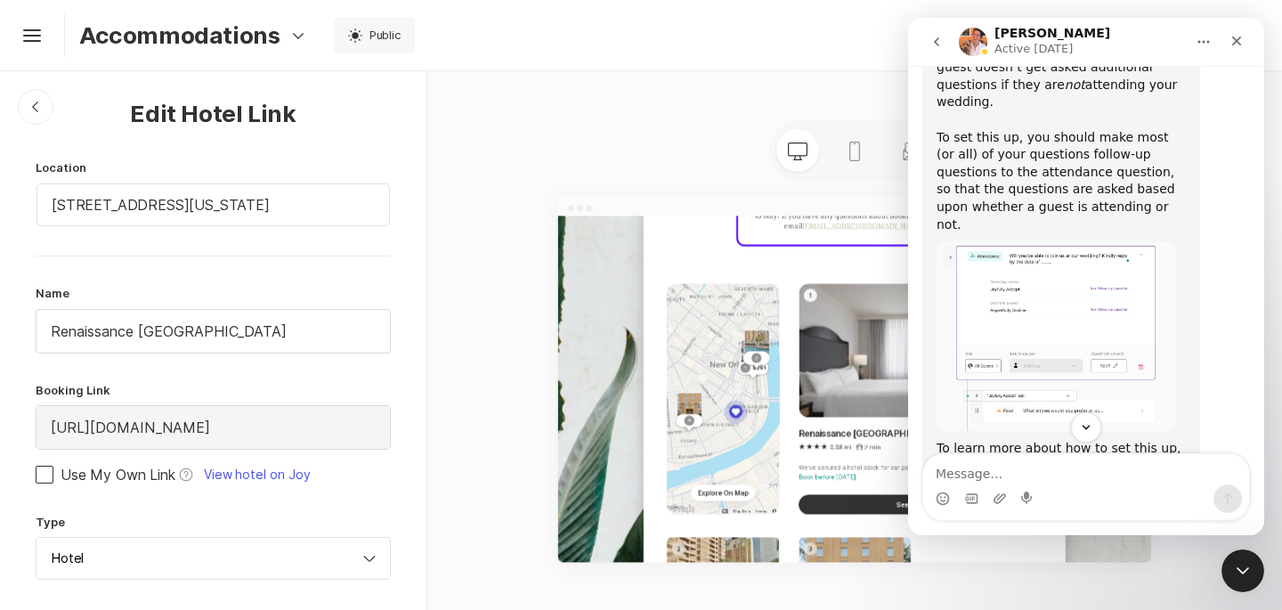
click at [941, 46] on icon "go back" at bounding box center [937, 42] width 14 height 14
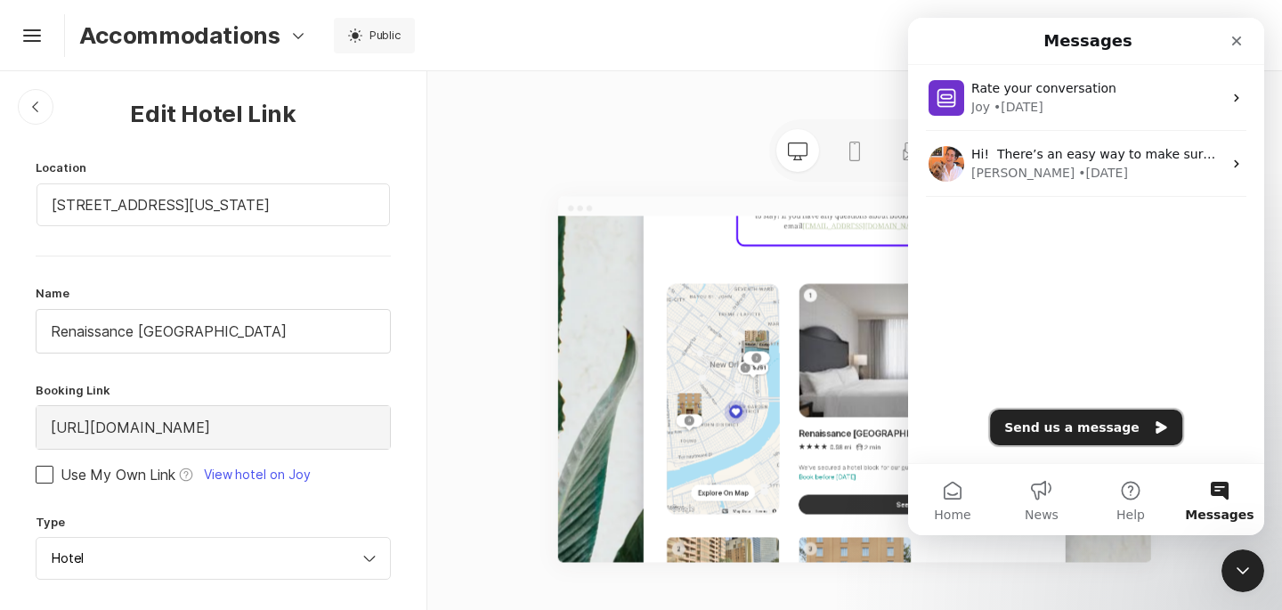
click at [1086, 424] on button "Send us a message" at bounding box center [1086, 428] width 192 height 36
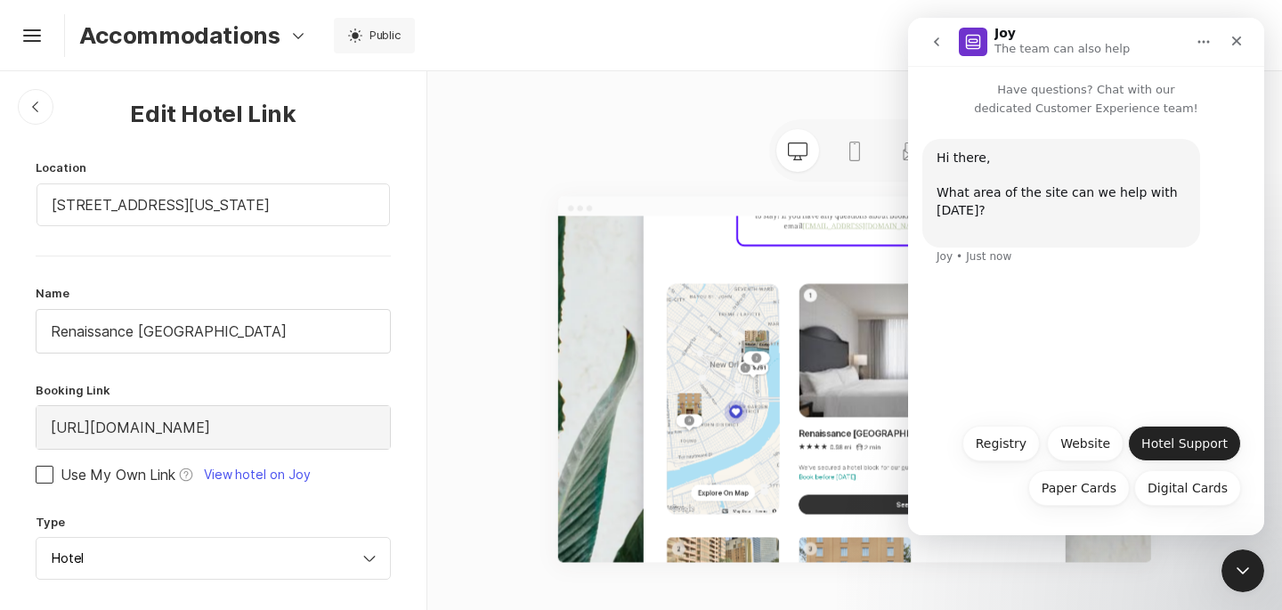
click at [1177, 437] on button "Hotel Support" at bounding box center [1184, 444] width 113 height 36
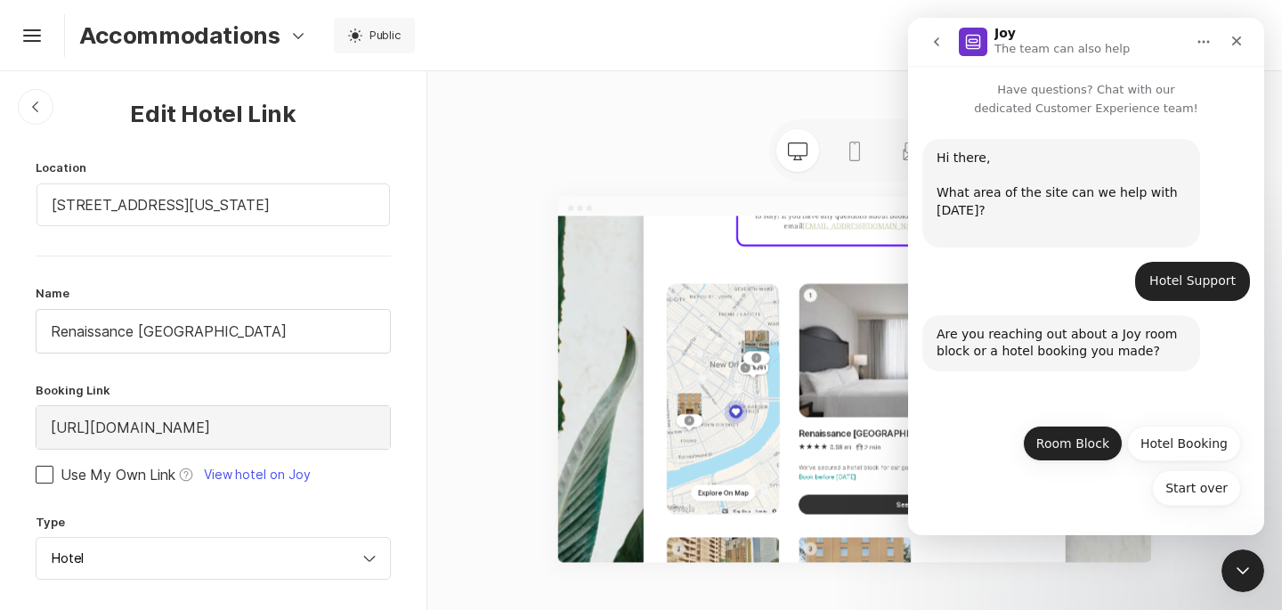
click at [1089, 441] on button "Room Block" at bounding box center [1073, 444] width 100 height 36
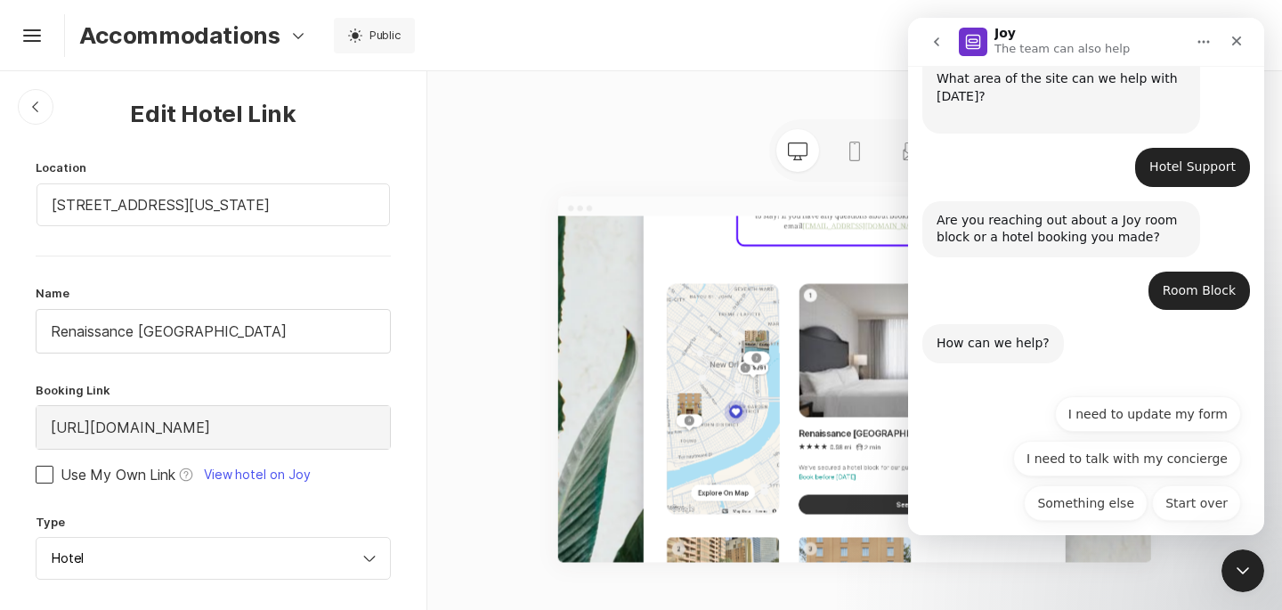
scroll to position [129, 0]
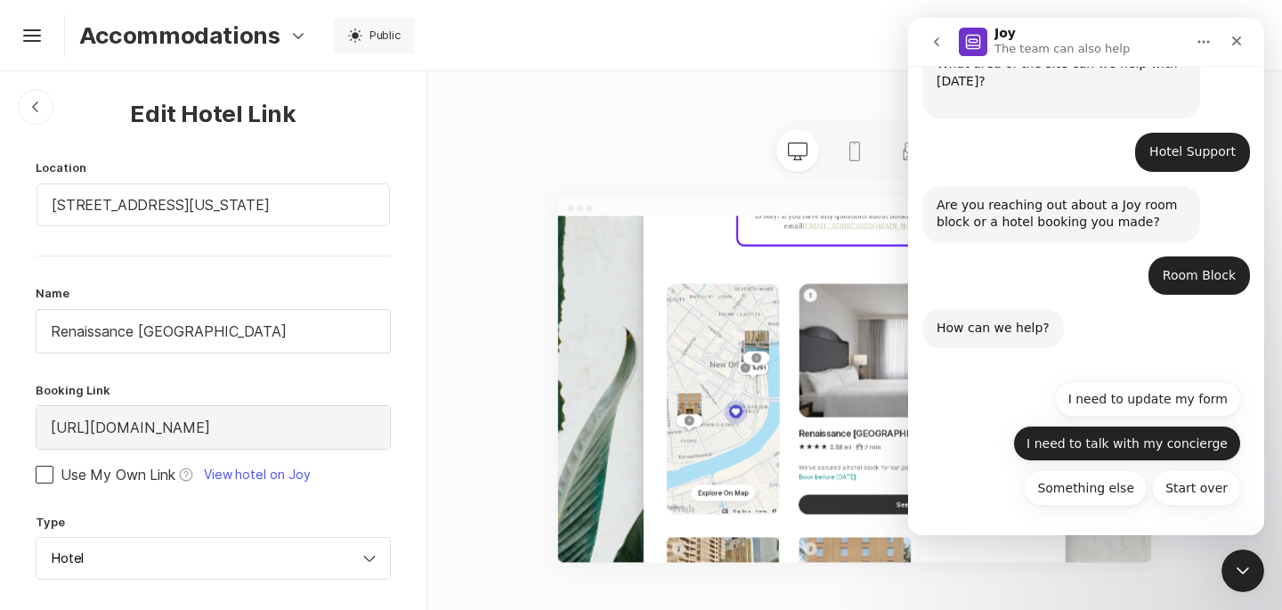
click at [1070, 448] on button "I need to talk with my concierge" at bounding box center [1127, 444] width 228 height 36
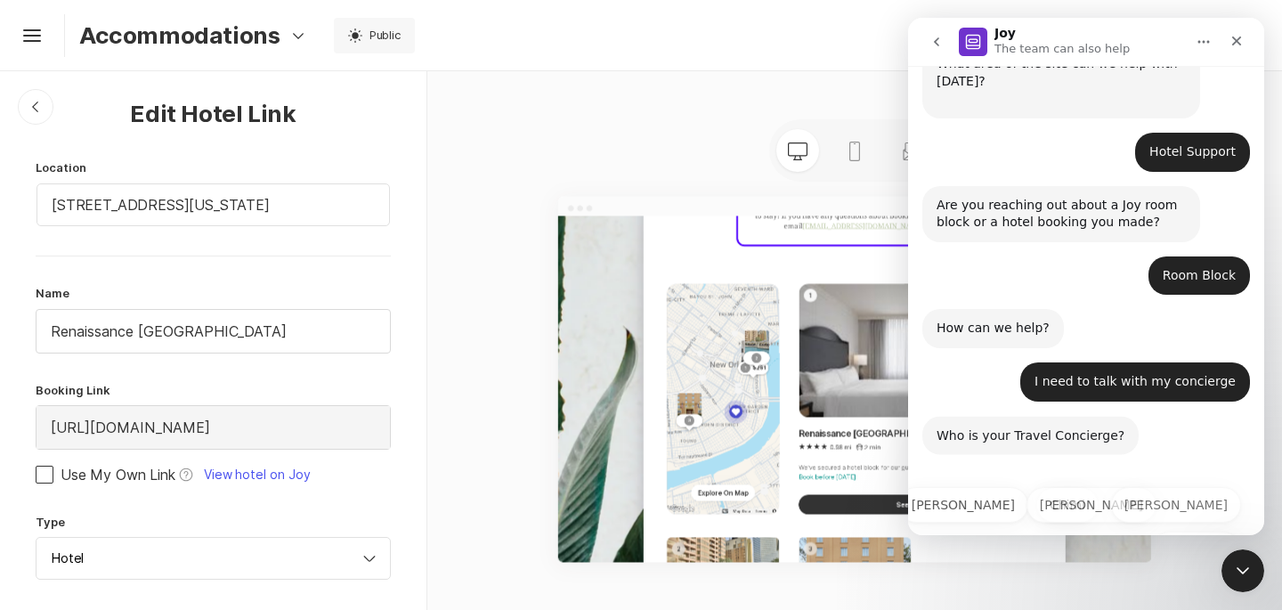
scroll to position [191, 0]
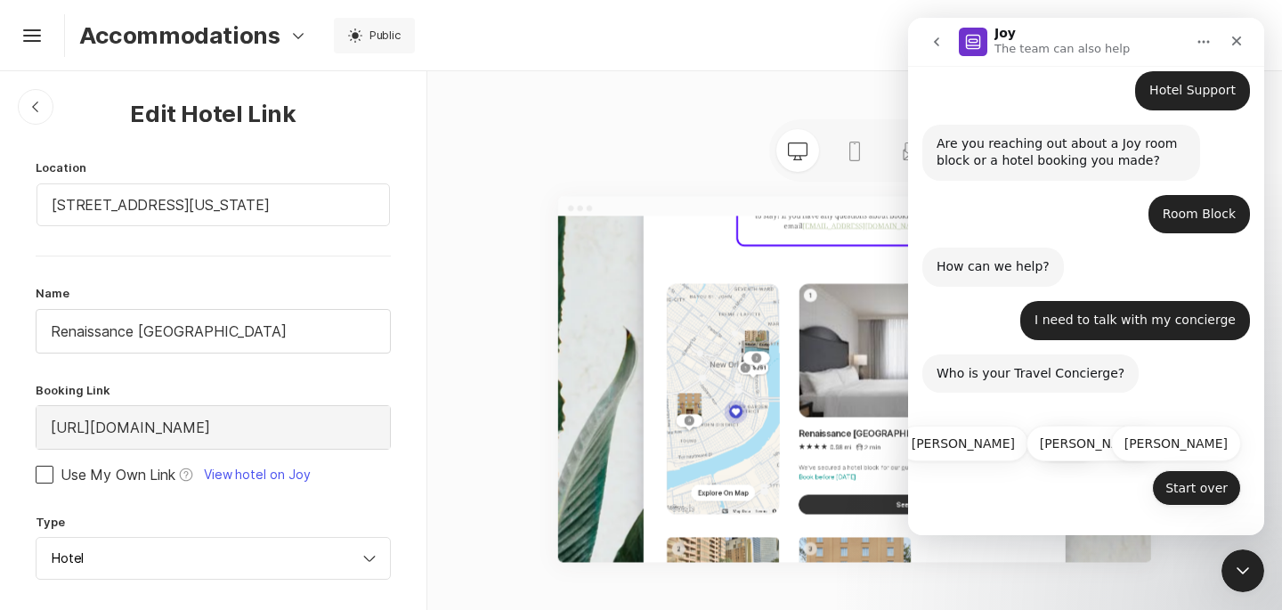
click at [1209, 483] on button "Start over" at bounding box center [1196, 488] width 89 height 36
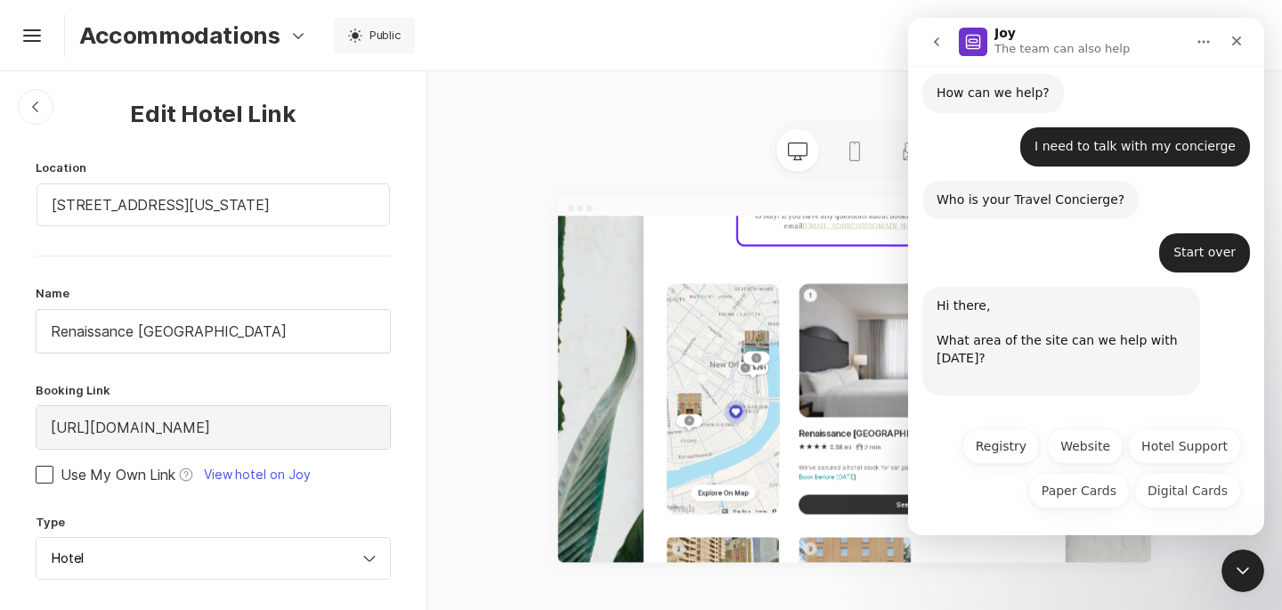
scroll to position [366, 0]
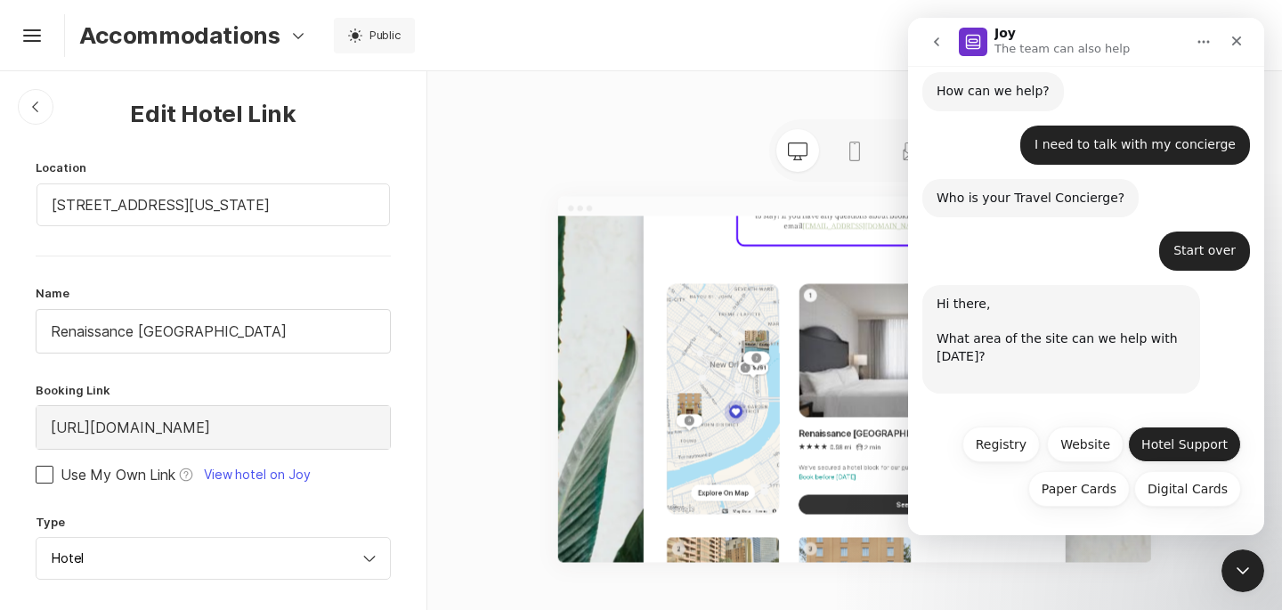
click at [1157, 454] on button "Hotel Support" at bounding box center [1184, 445] width 113 height 36
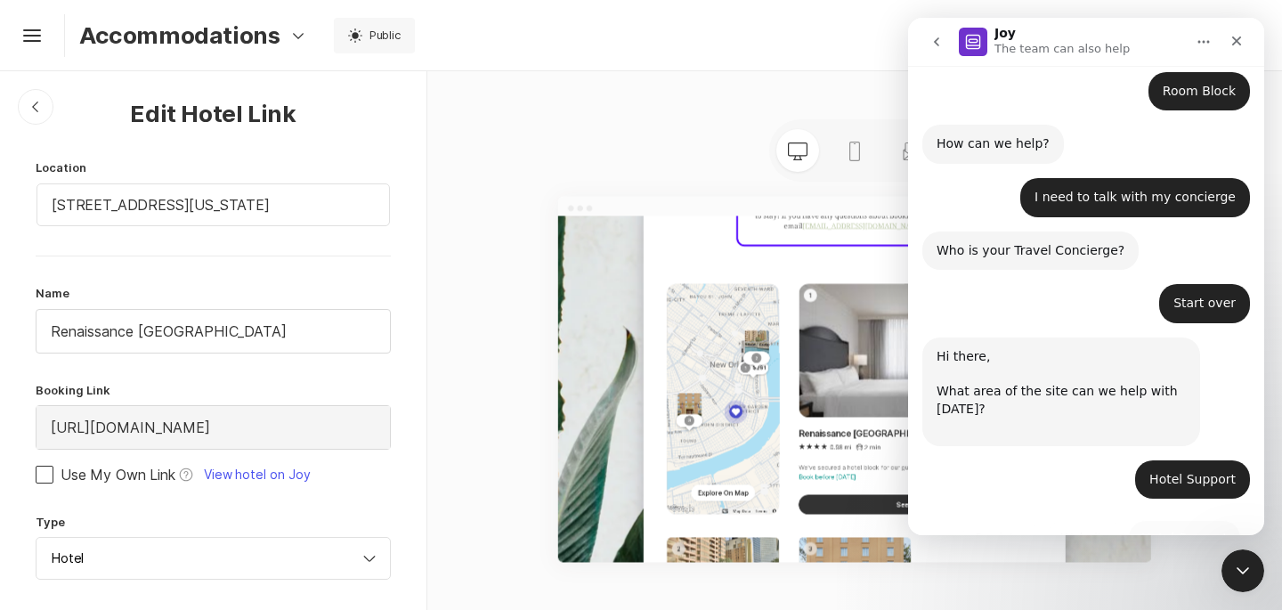
scroll to position [371, 0]
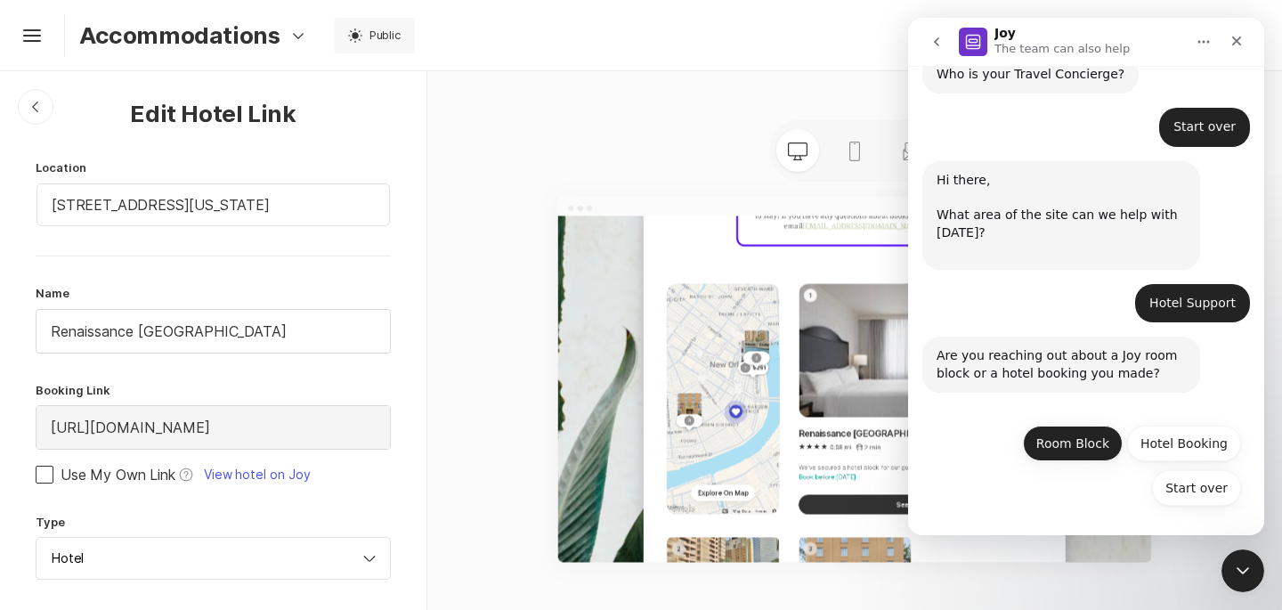
click at [1086, 445] on button "Room Block" at bounding box center [1073, 444] width 100 height 36
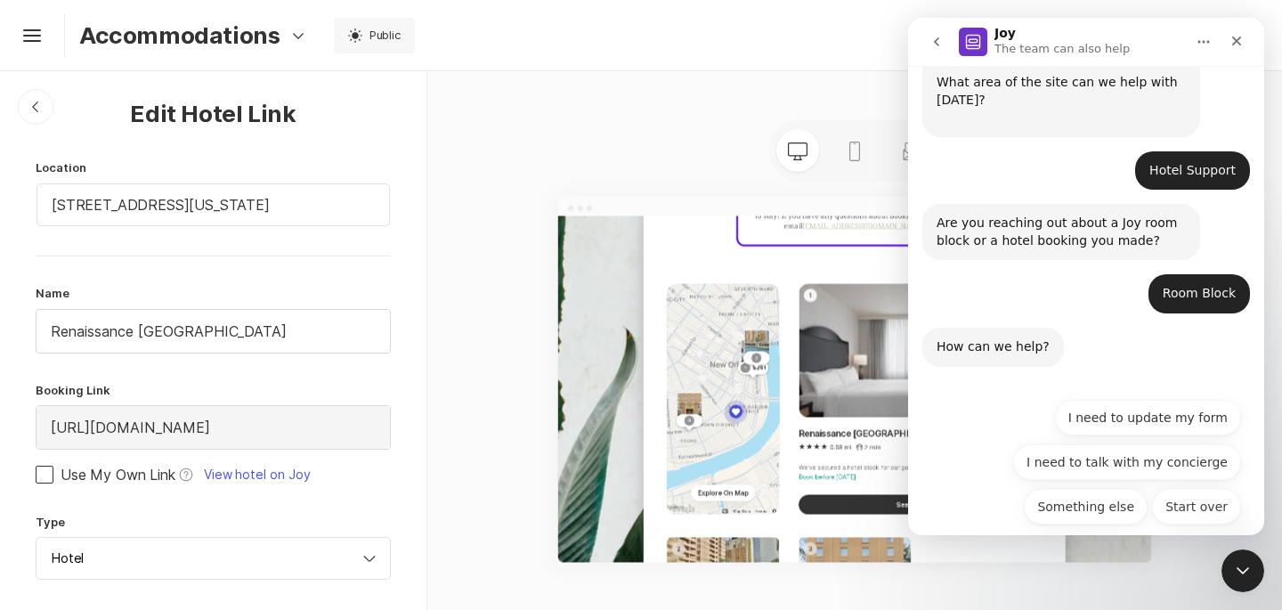
scroll to position [640, 0]
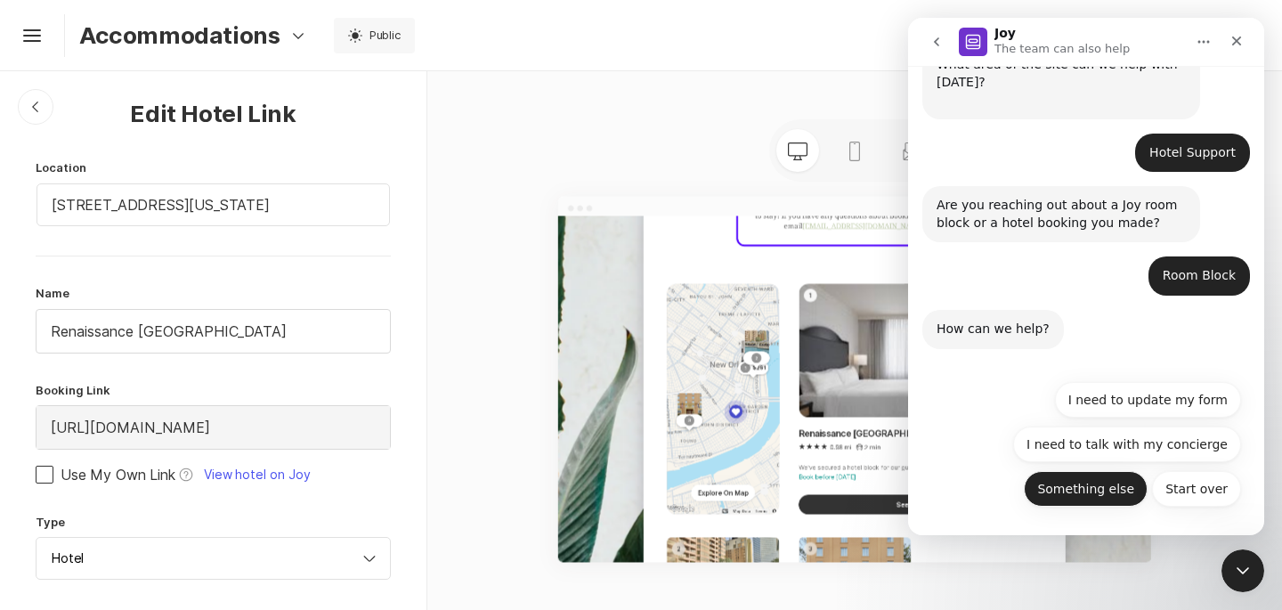
click at [1134, 484] on button "Something else" at bounding box center [1086, 489] width 124 height 36
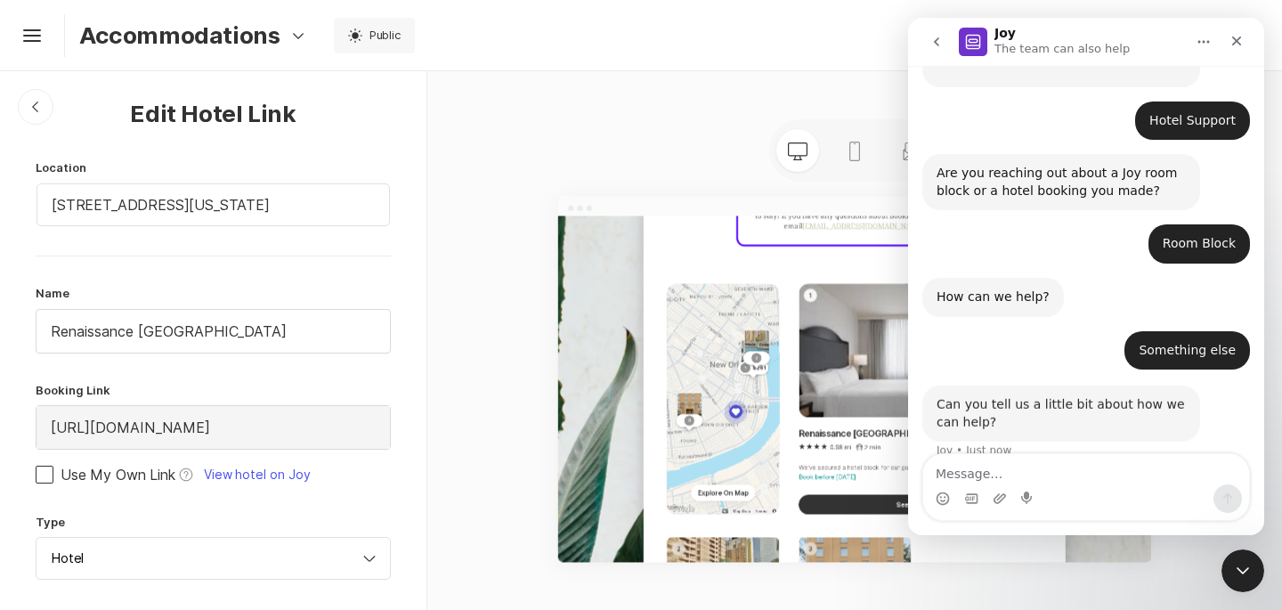
scroll to position [696, 0]
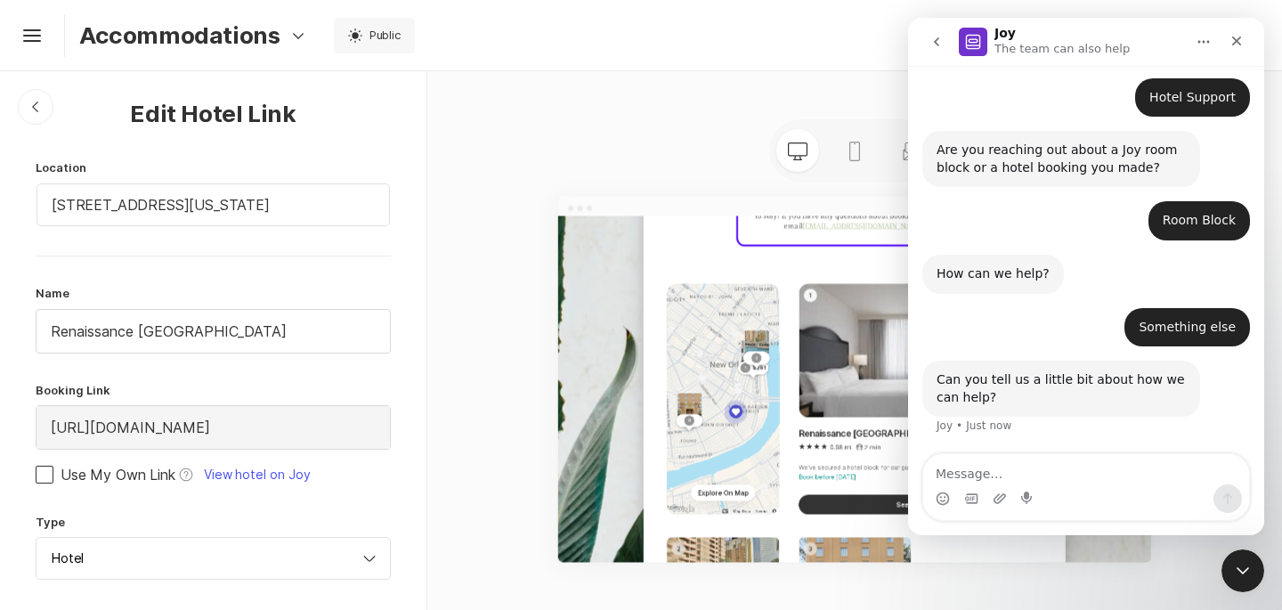
type textarea "I"
type textarea "T"
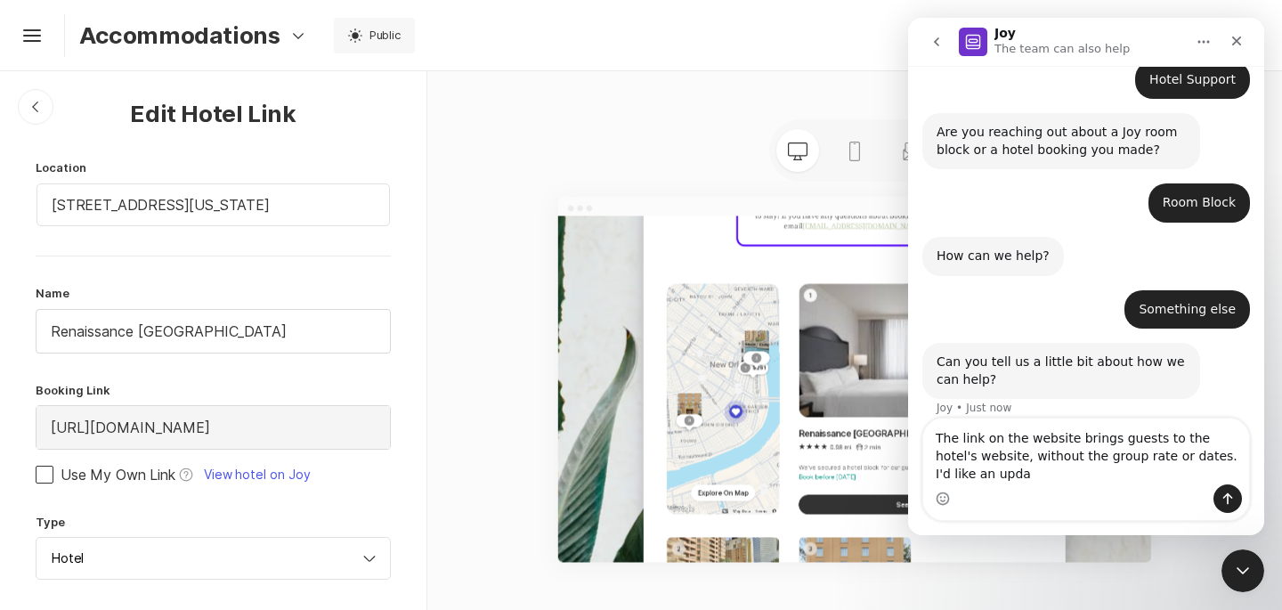
scroll to position [731, 0]
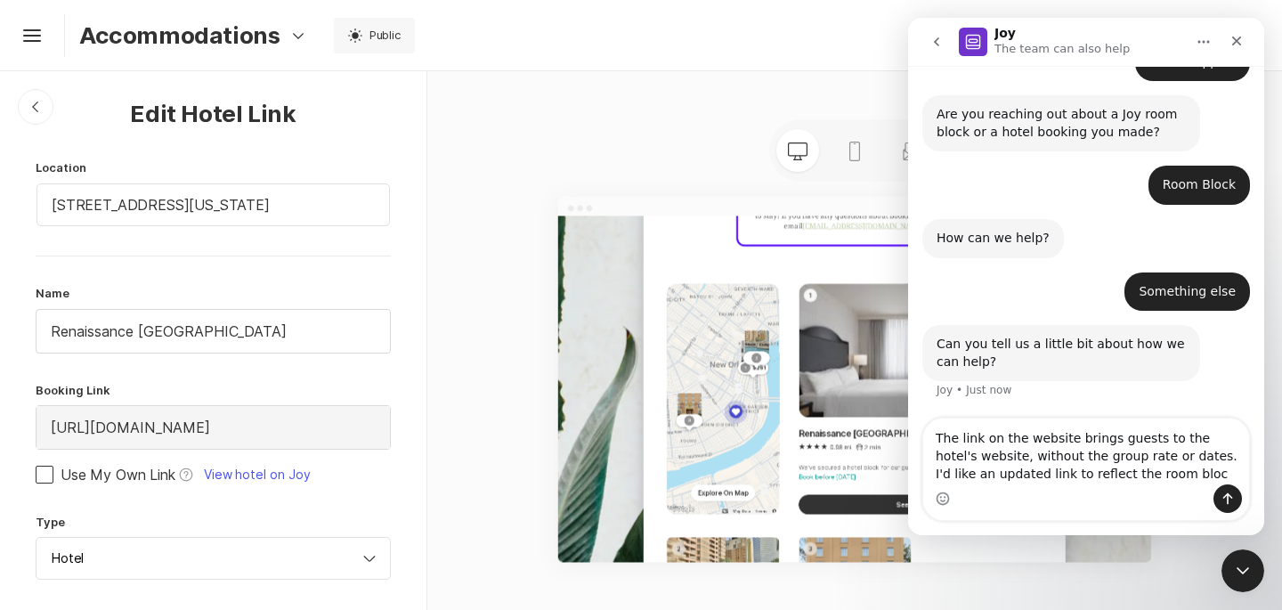
type textarea "The link on the website brings guests to the hotel's website, without the group…"
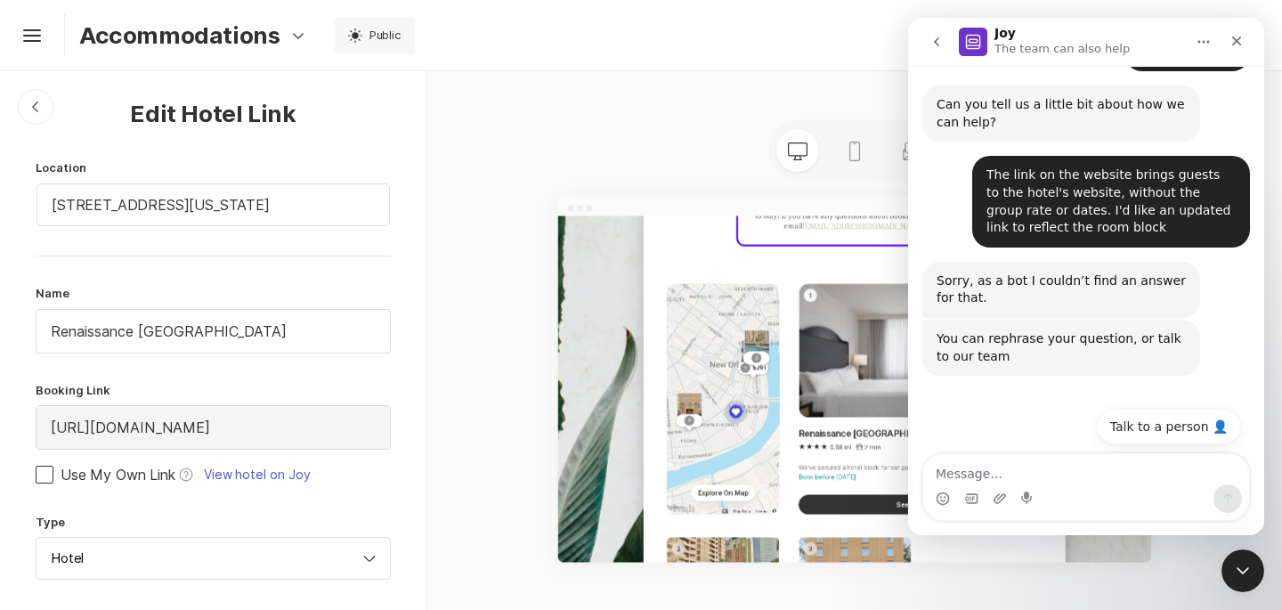
scroll to position [975, 0]
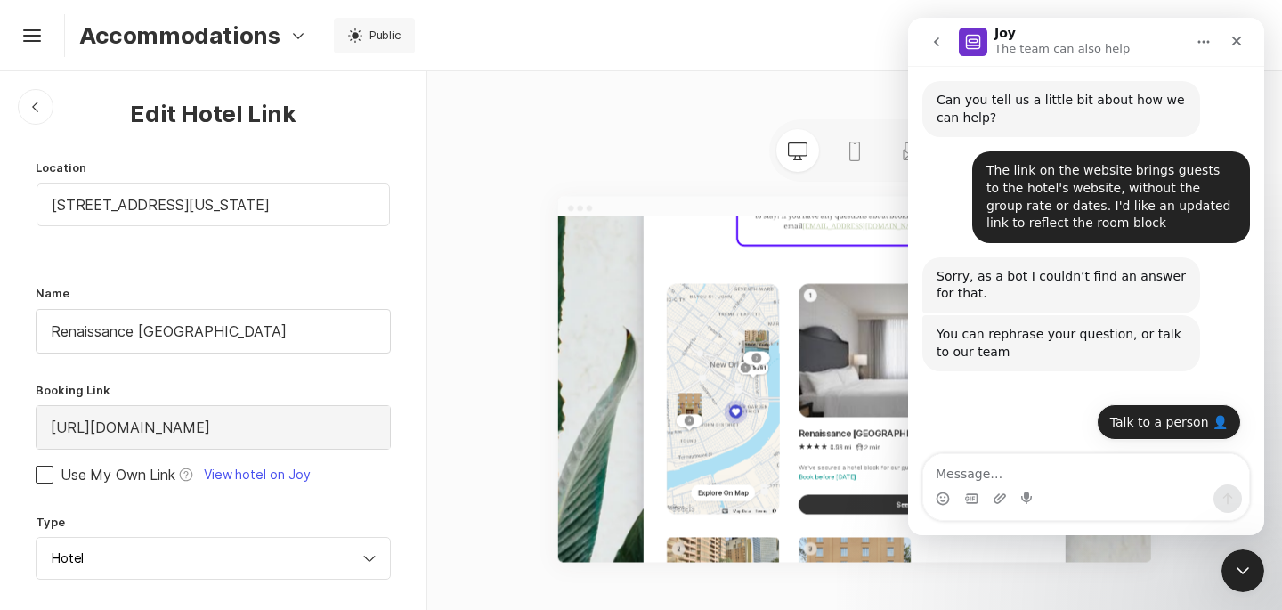
click at [1209, 427] on button "Talk to a person 👤" at bounding box center [1169, 422] width 144 height 36
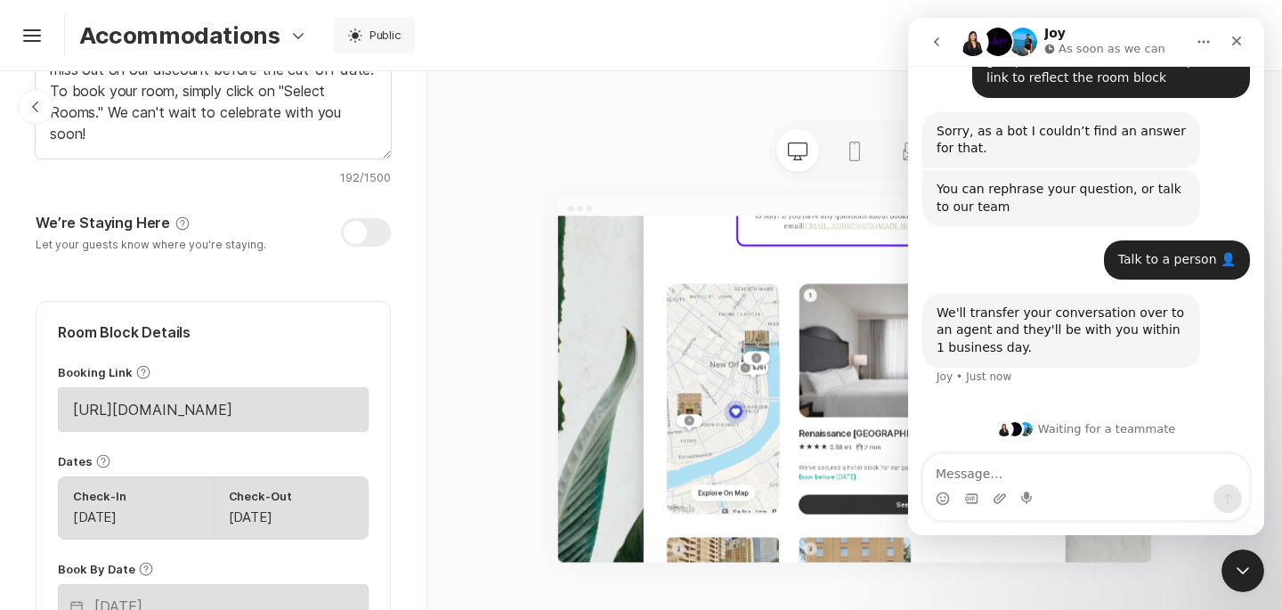
scroll to position [622, 0]
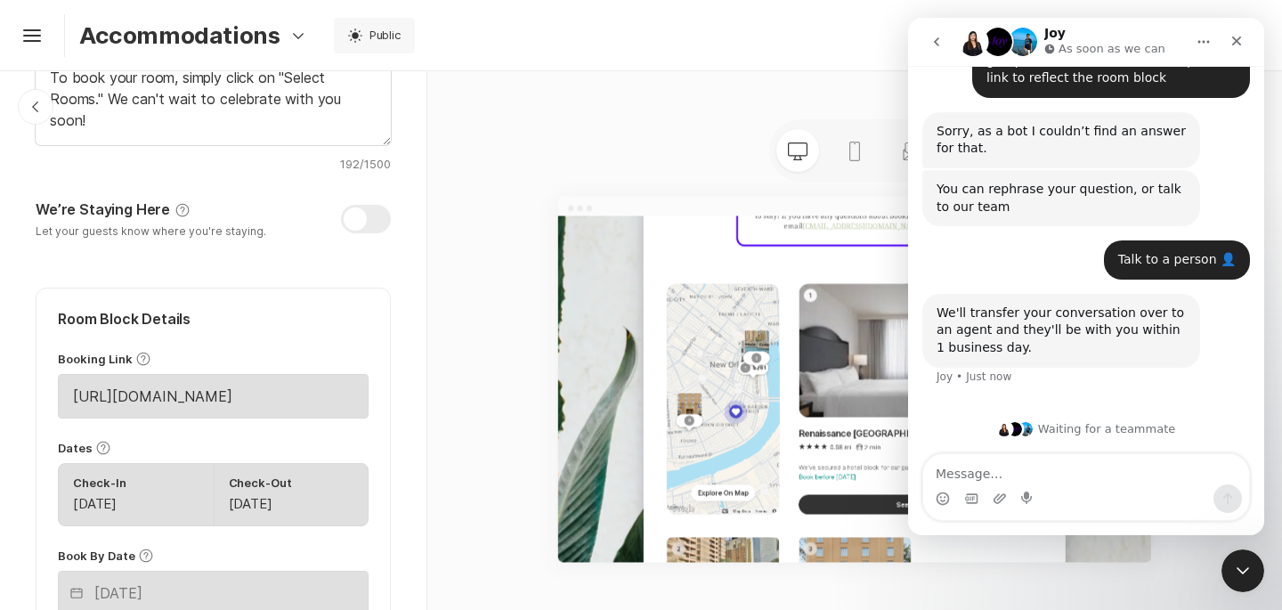
click at [142, 364] on icon at bounding box center [142, 358] width 13 height 13
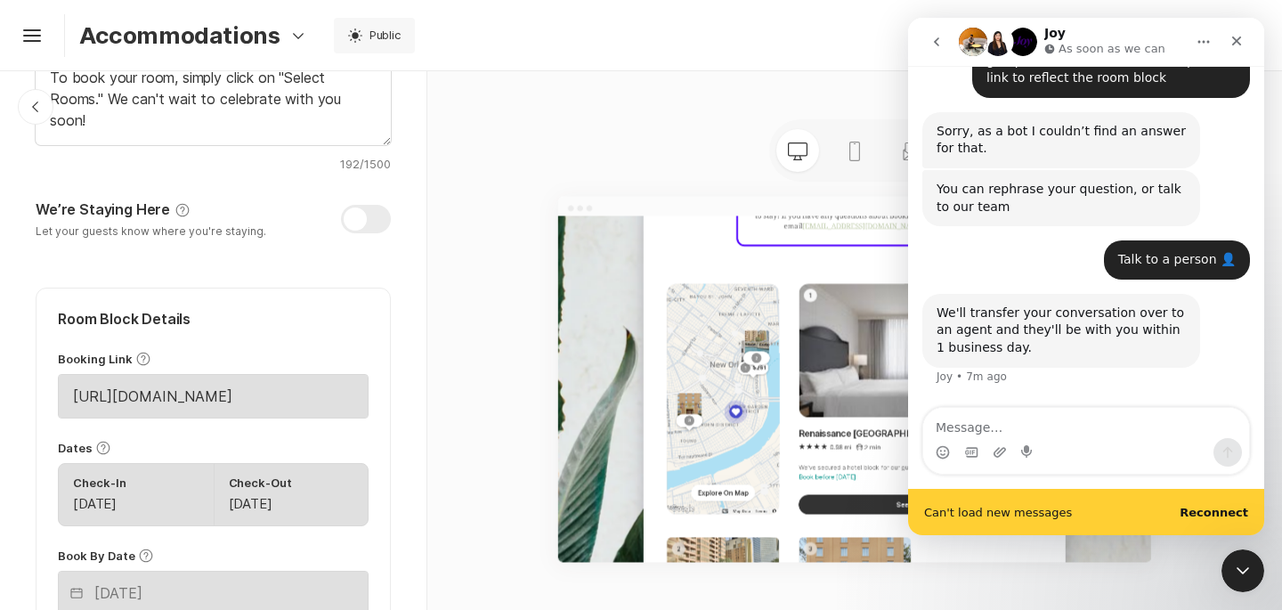
scroll to position [1167, 0]
